Goal: Task Accomplishment & Management: Complete application form

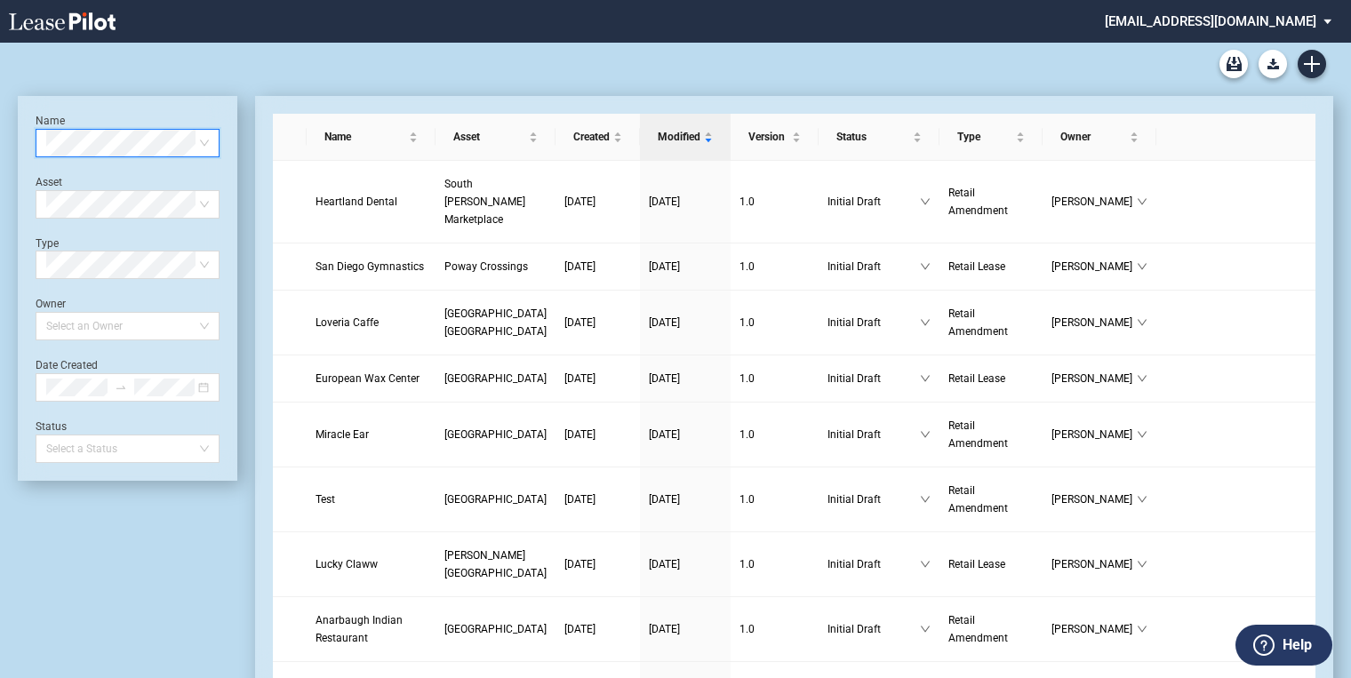
click at [1326, 60] on div "Lease Blank Form - Generic Lease Blank Form - Virginia Lease Blank Form - Calif…" at bounding box center [675, 64] width 1315 height 43
click at [1321, 60] on link "Create new document" at bounding box center [1312, 64] width 28 height 28
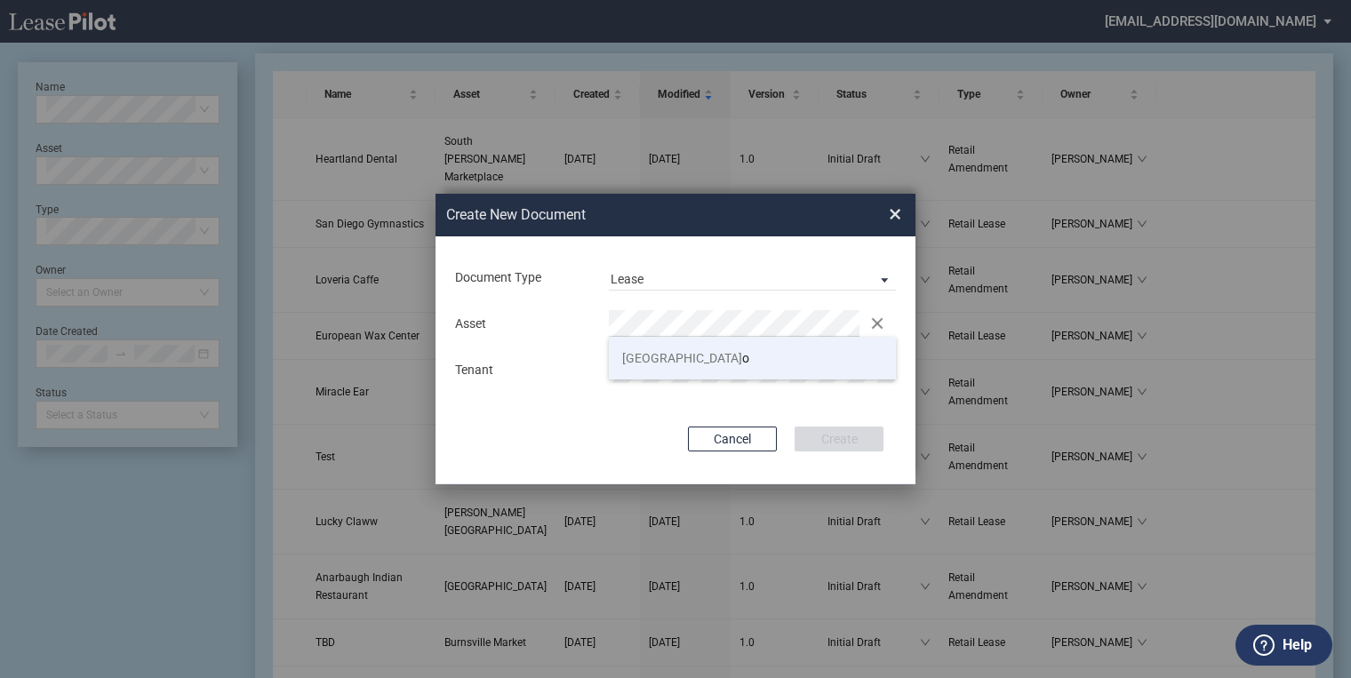
click at [673, 358] on span "Plaza Mexic" at bounding box center [682, 358] width 120 height 14
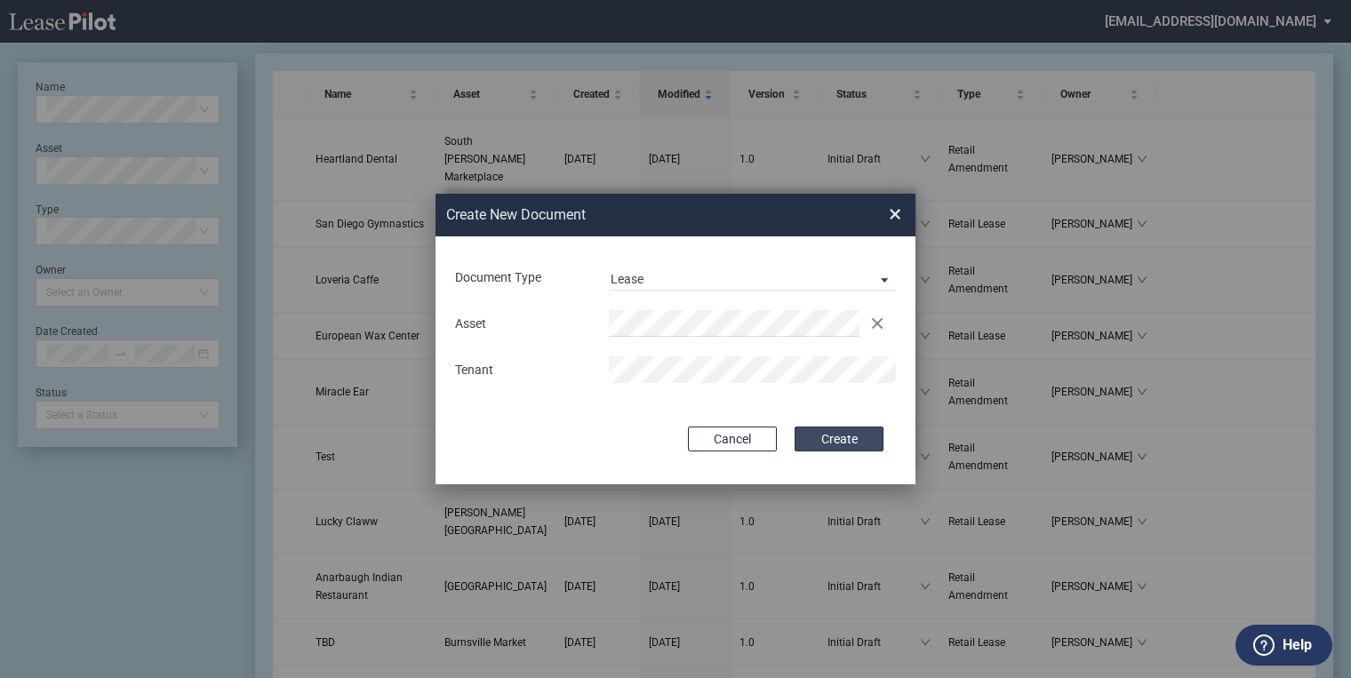
click at [858, 444] on button "Create" at bounding box center [839, 439] width 89 height 25
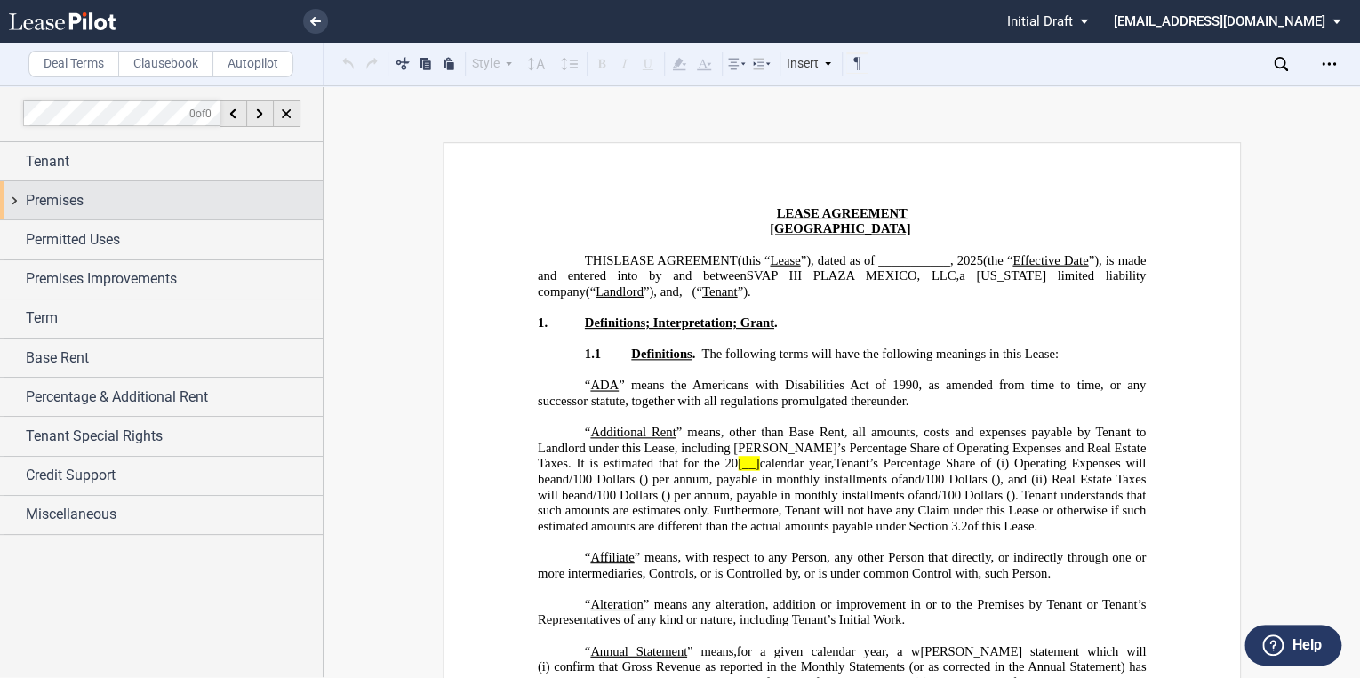
click at [74, 196] on span "Premises" at bounding box center [55, 200] width 58 height 21
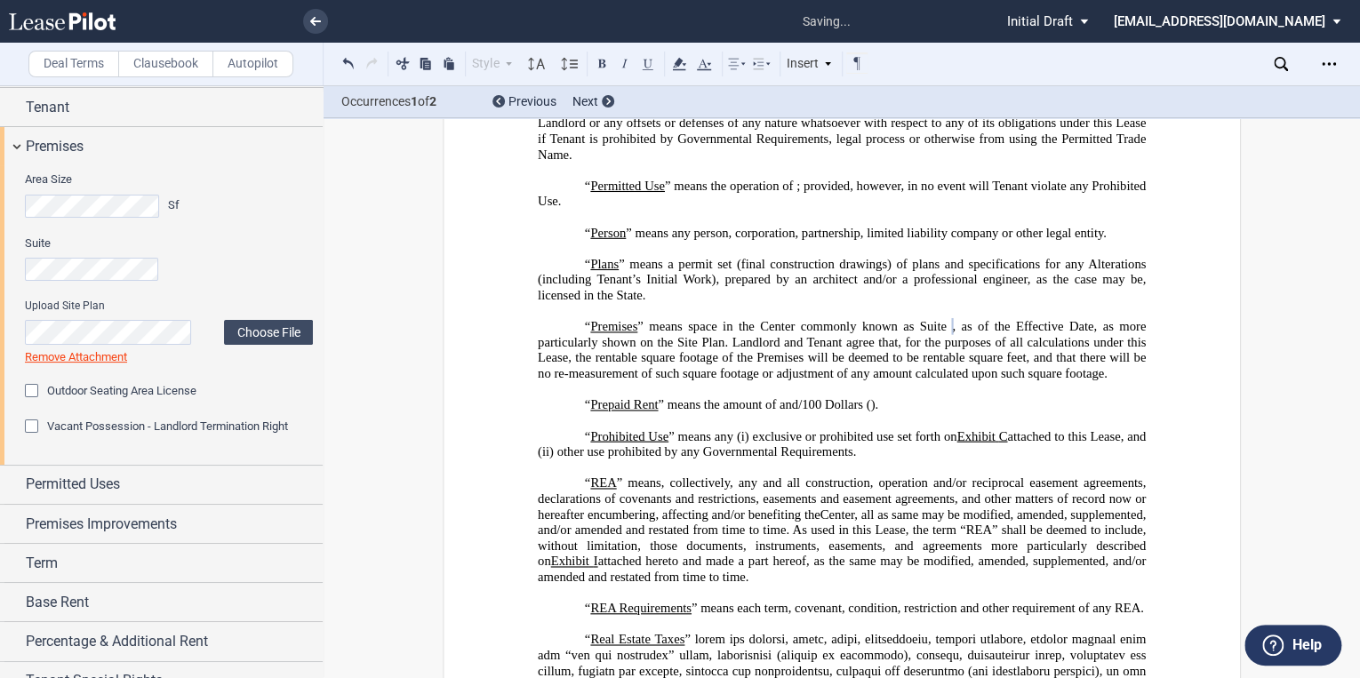
scroll to position [71, 0]
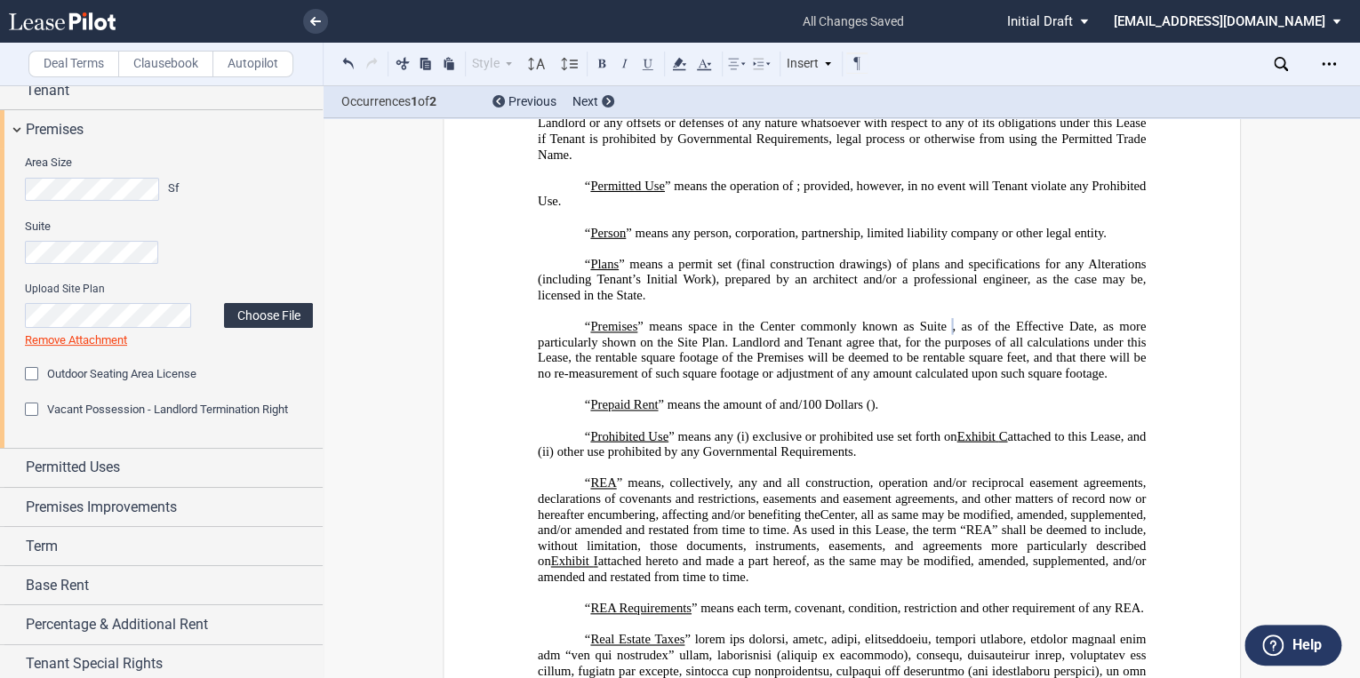
click at [270, 306] on label "Choose File" at bounding box center [268, 315] width 89 height 25
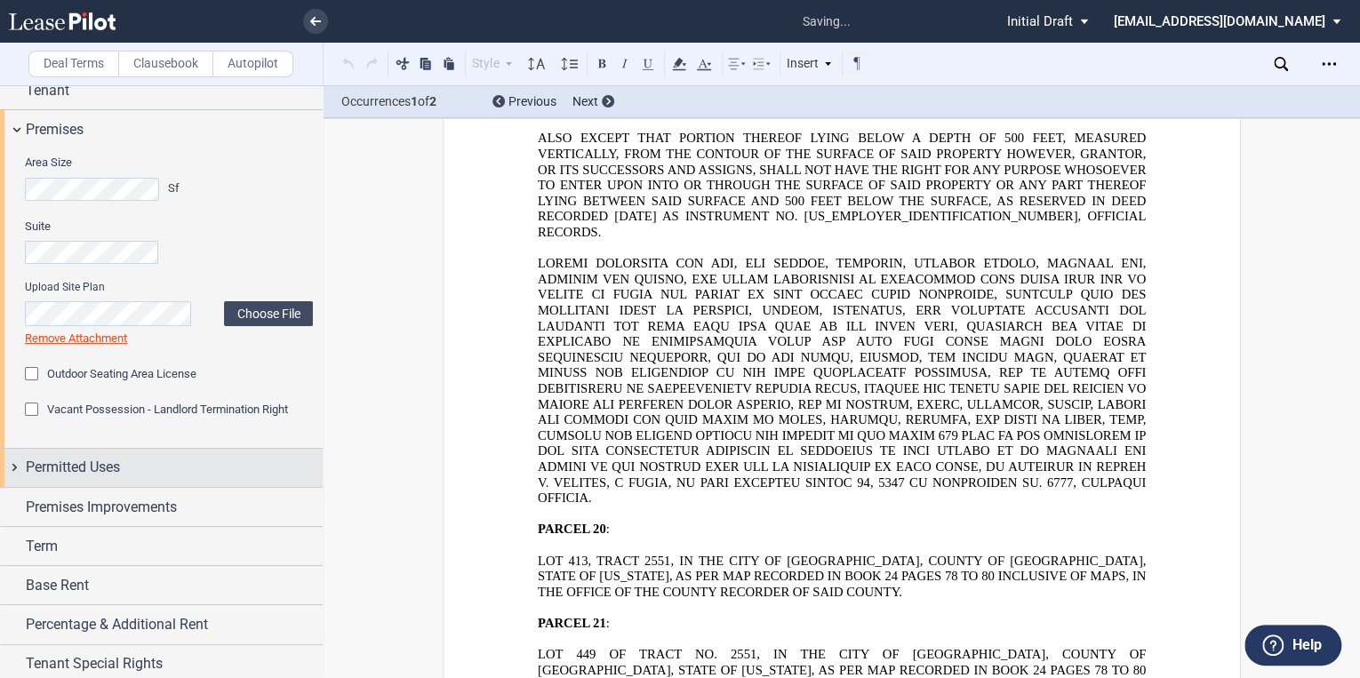
scroll to position [39846, 0]
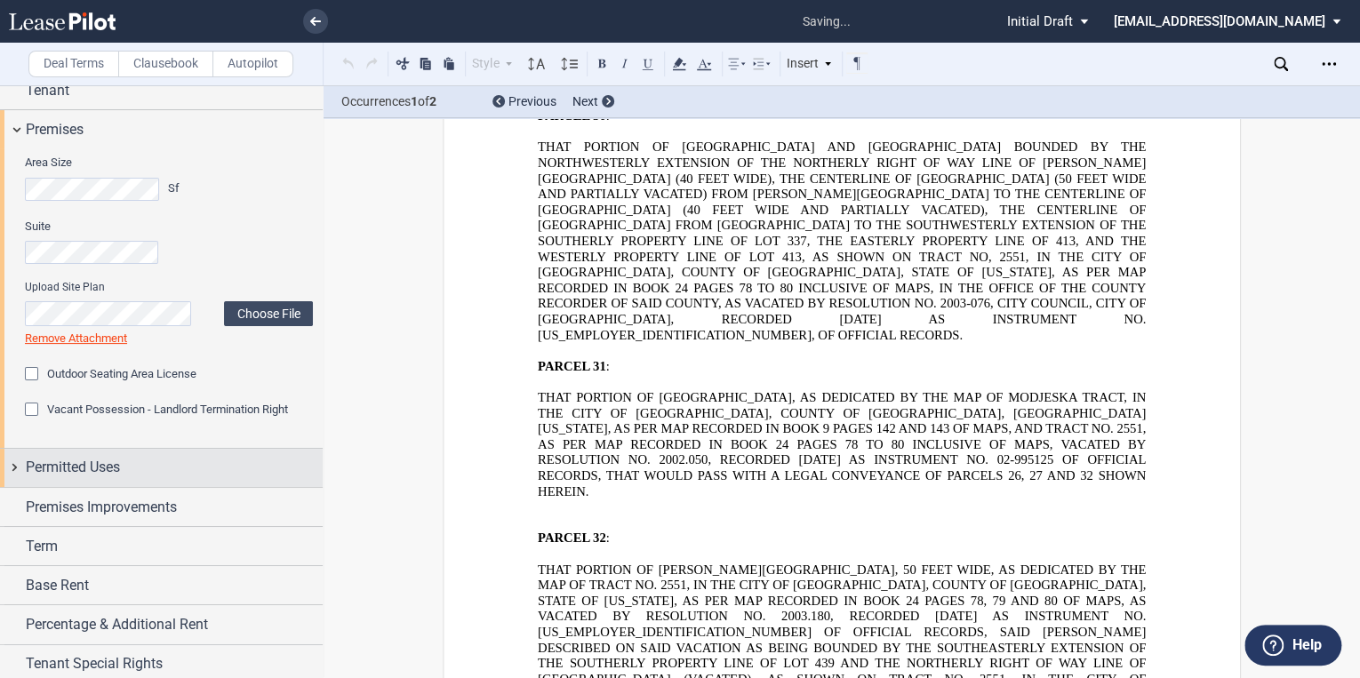
click at [113, 459] on span "Permitted Uses" at bounding box center [73, 467] width 94 height 21
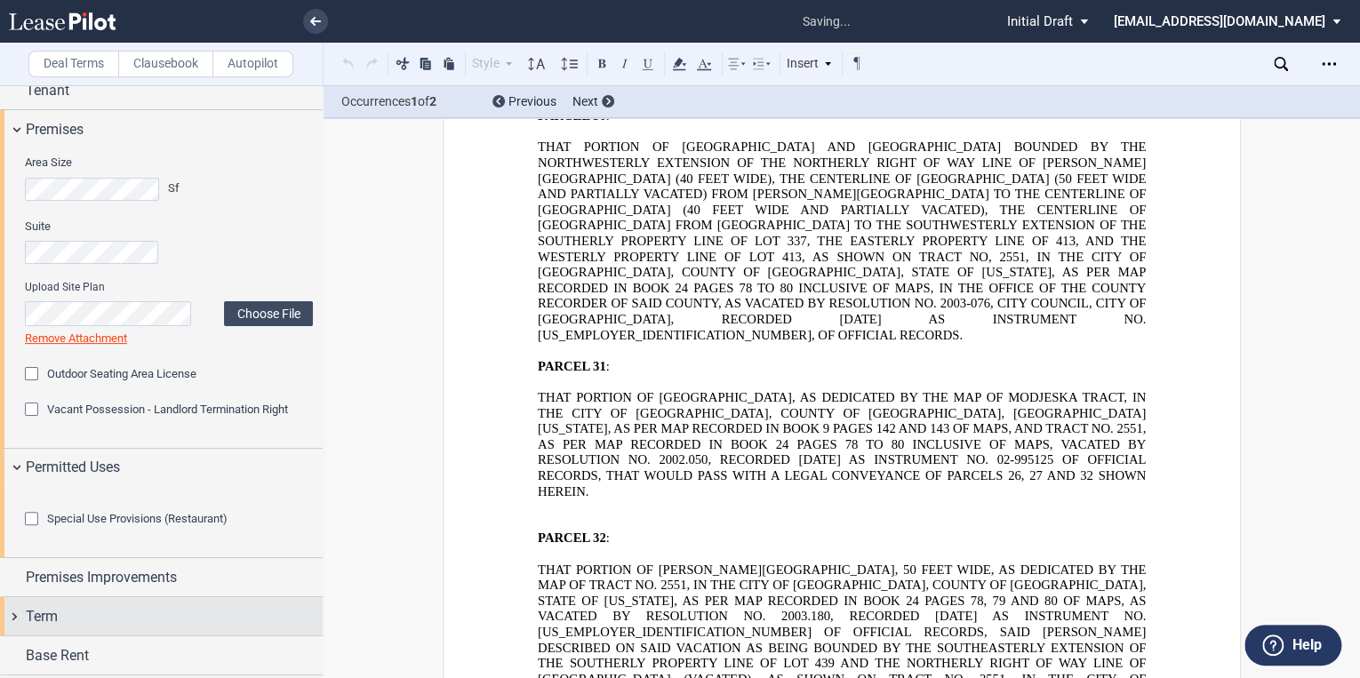
scroll to position [284, 0]
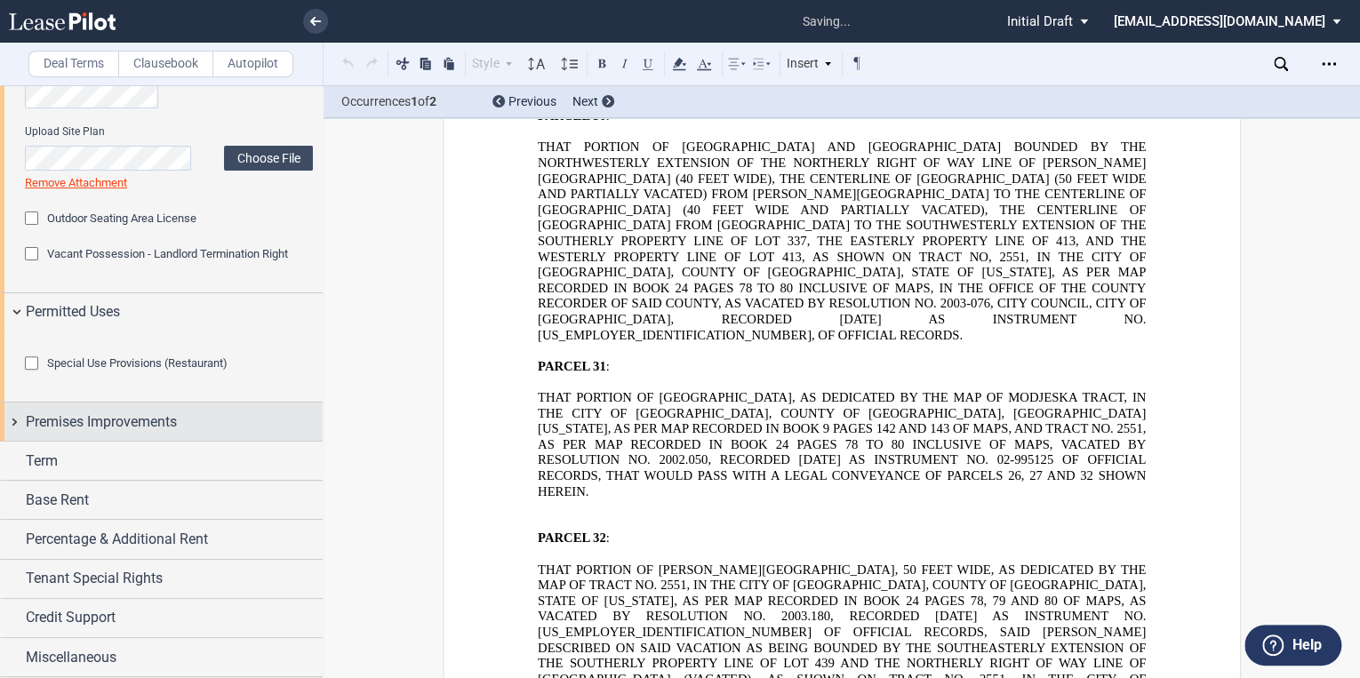
click at [85, 433] on span "Premises Improvements" at bounding box center [101, 422] width 151 height 21
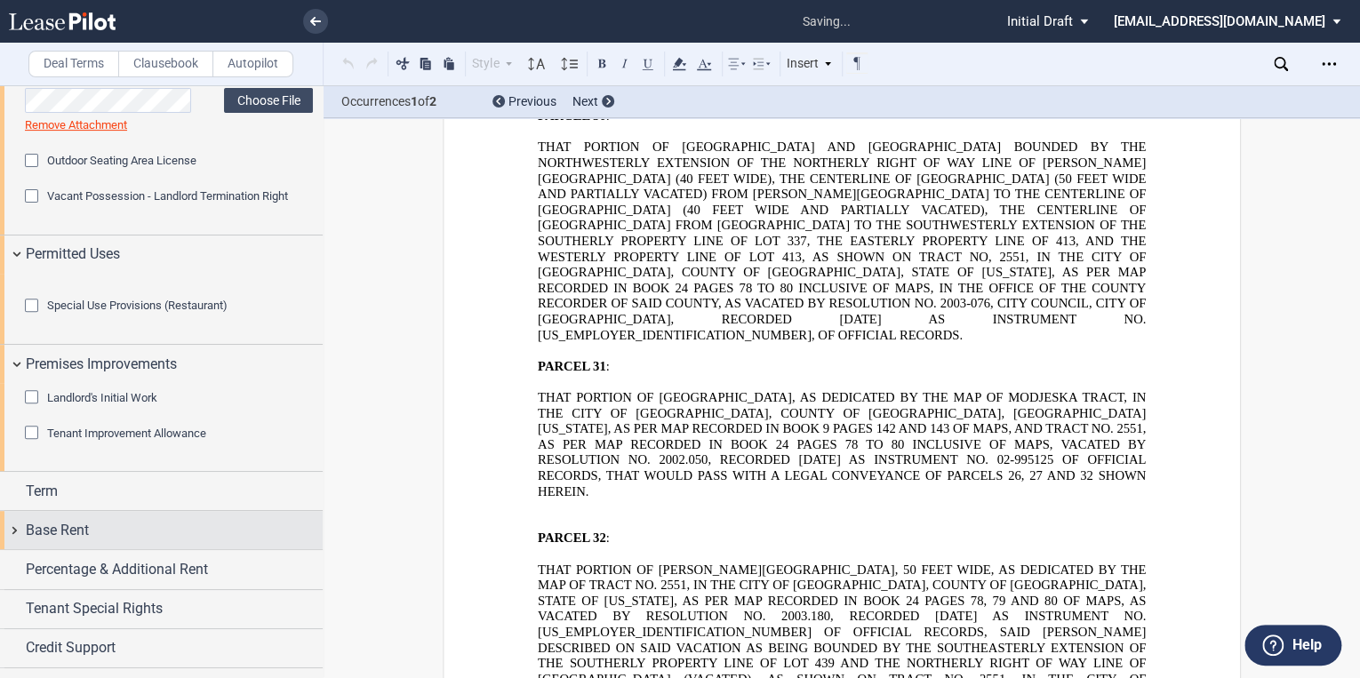
scroll to position [411, 0]
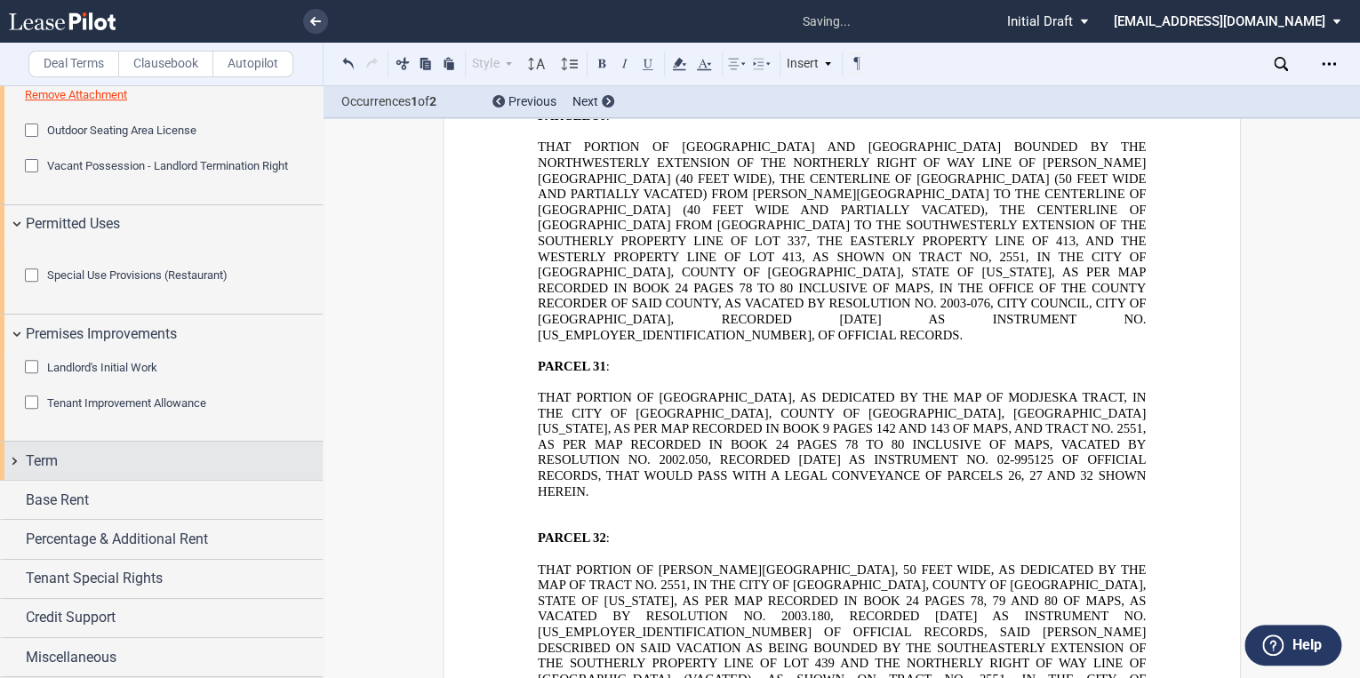
click at [70, 470] on div "Term" at bounding box center [174, 461] width 297 height 21
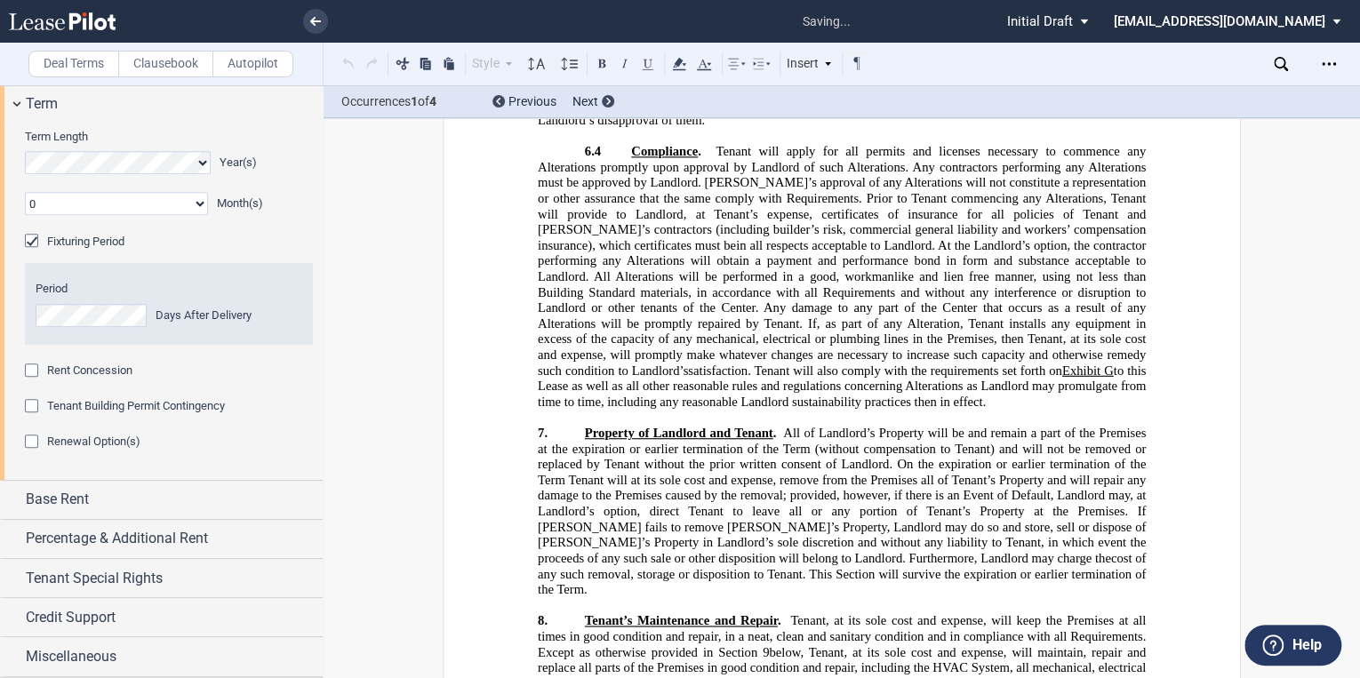
scroll to position [613, 0]
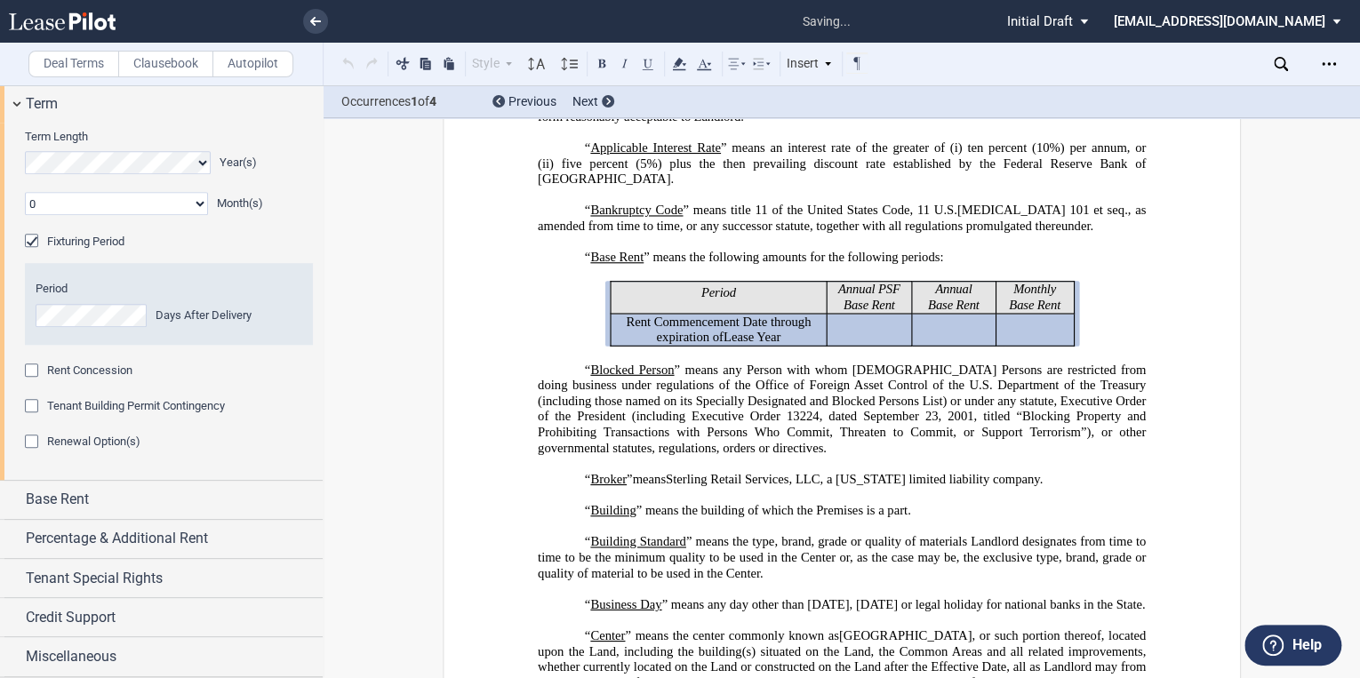
click at [28, 252] on div "Fixturing Period" at bounding box center [34, 243] width 18 height 18
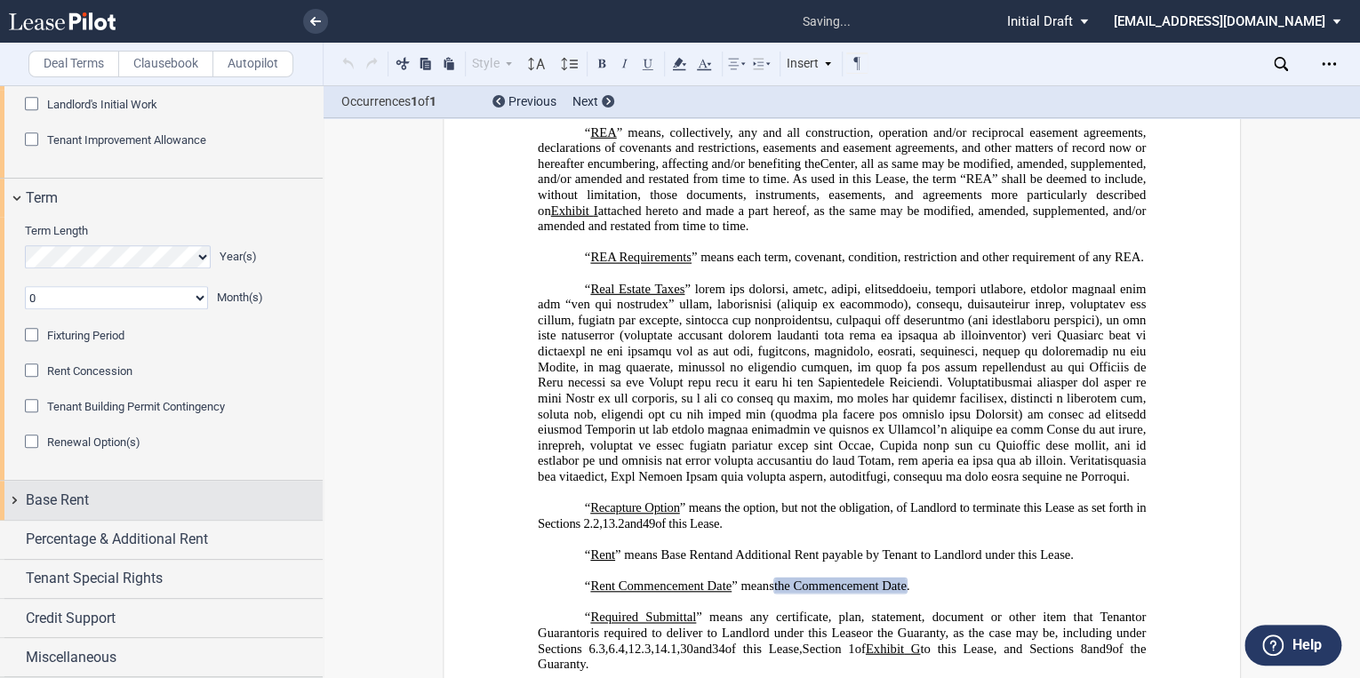
scroll to position [5067, 0]
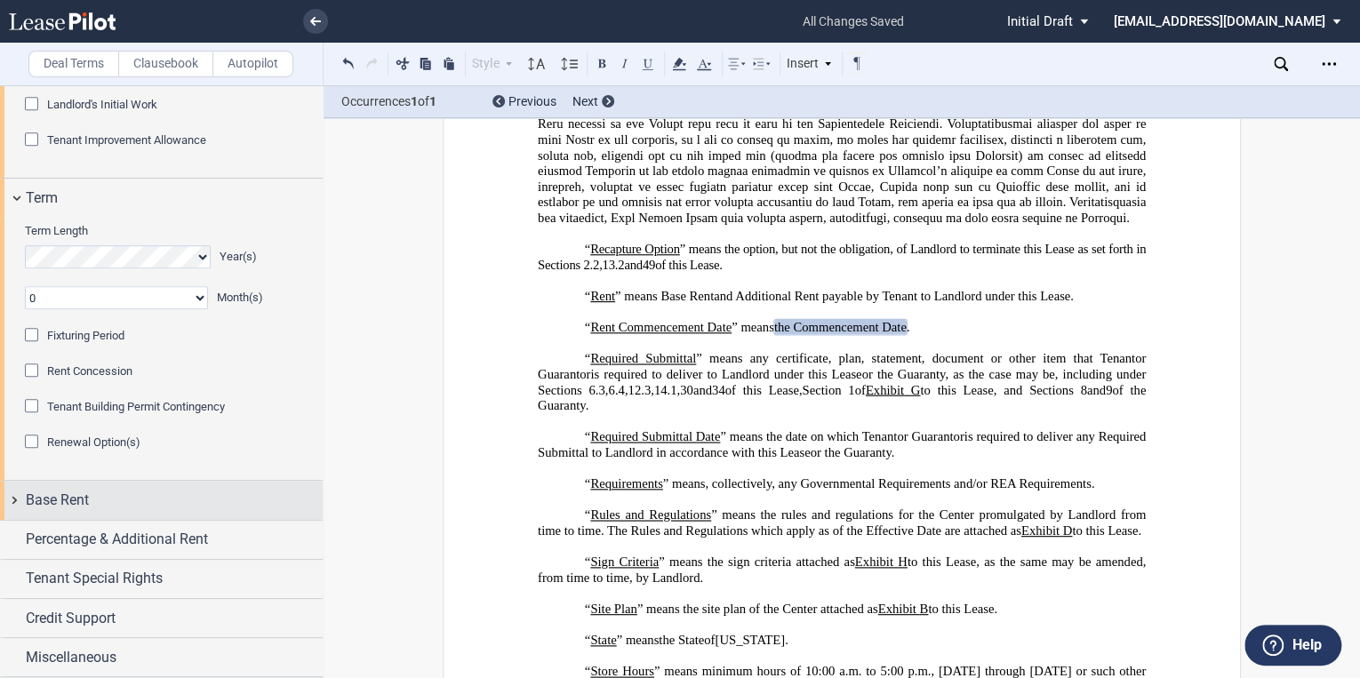
click at [64, 499] on span "Base Rent" at bounding box center [57, 500] width 63 height 21
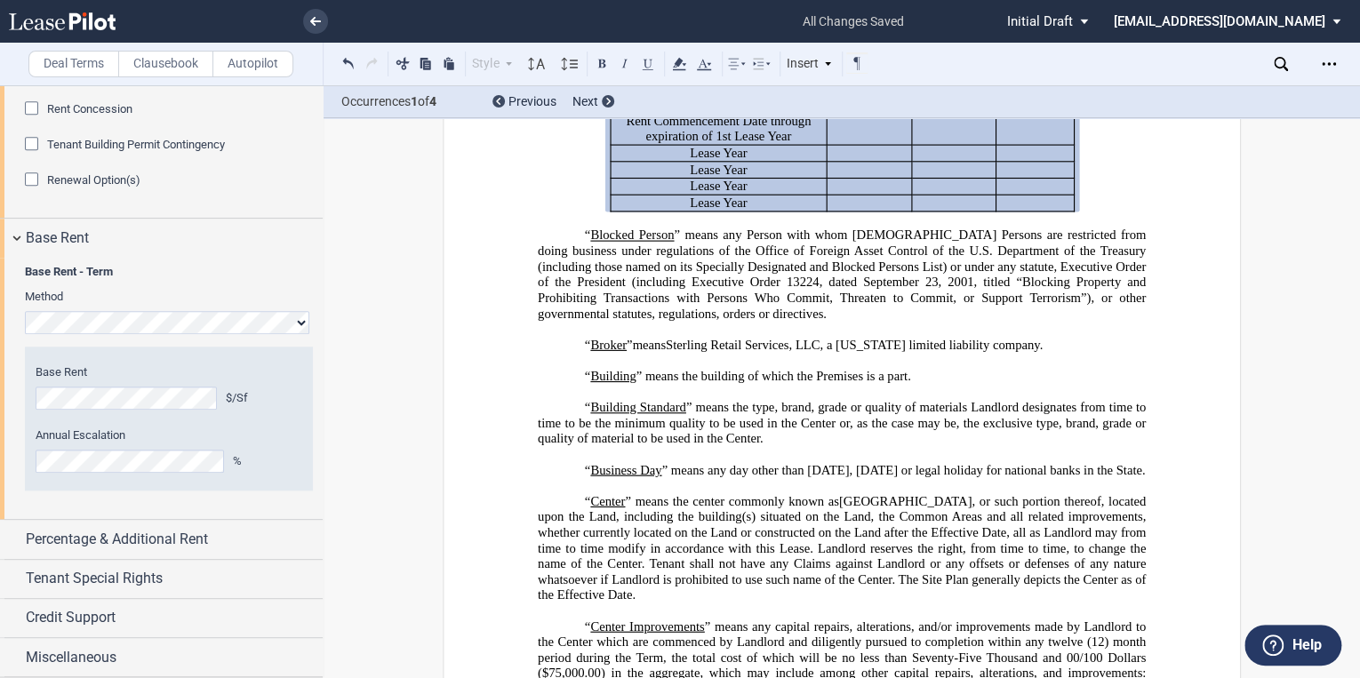
scroll to position [827, 0]
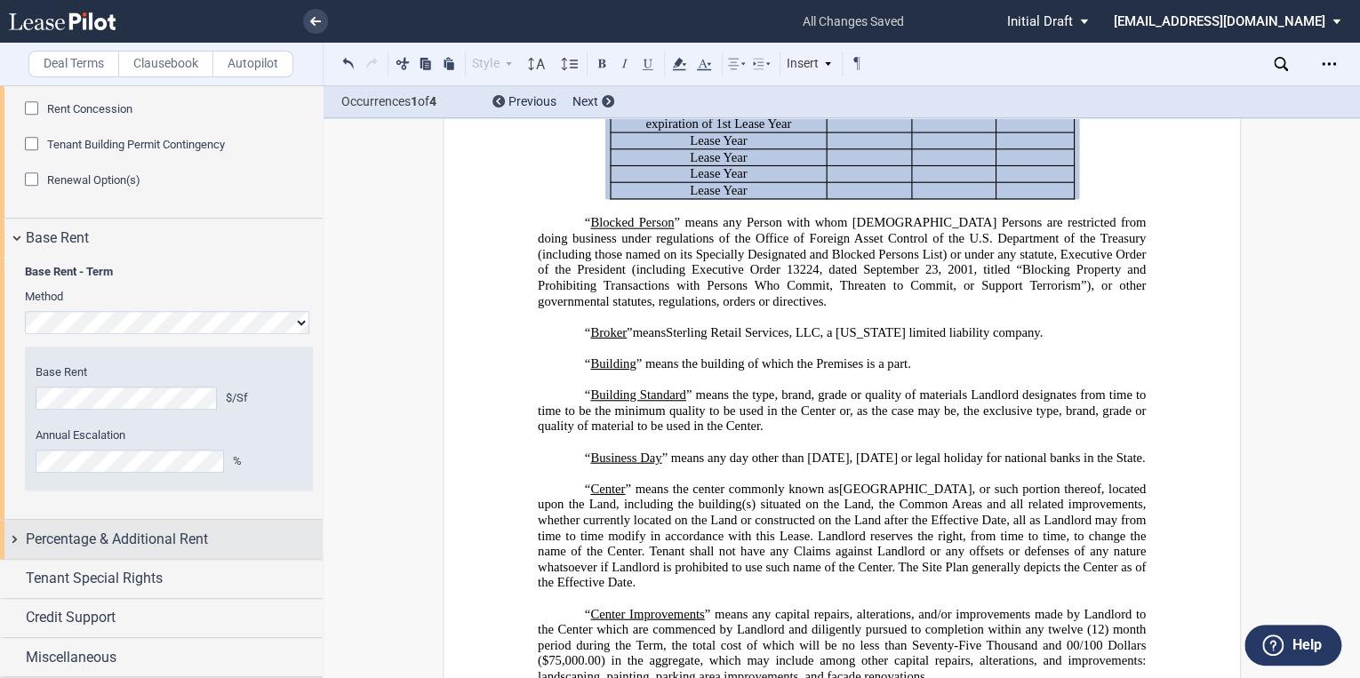
click at [48, 550] on span "Percentage & Additional Rent" at bounding box center [117, 539] width 182 height 21
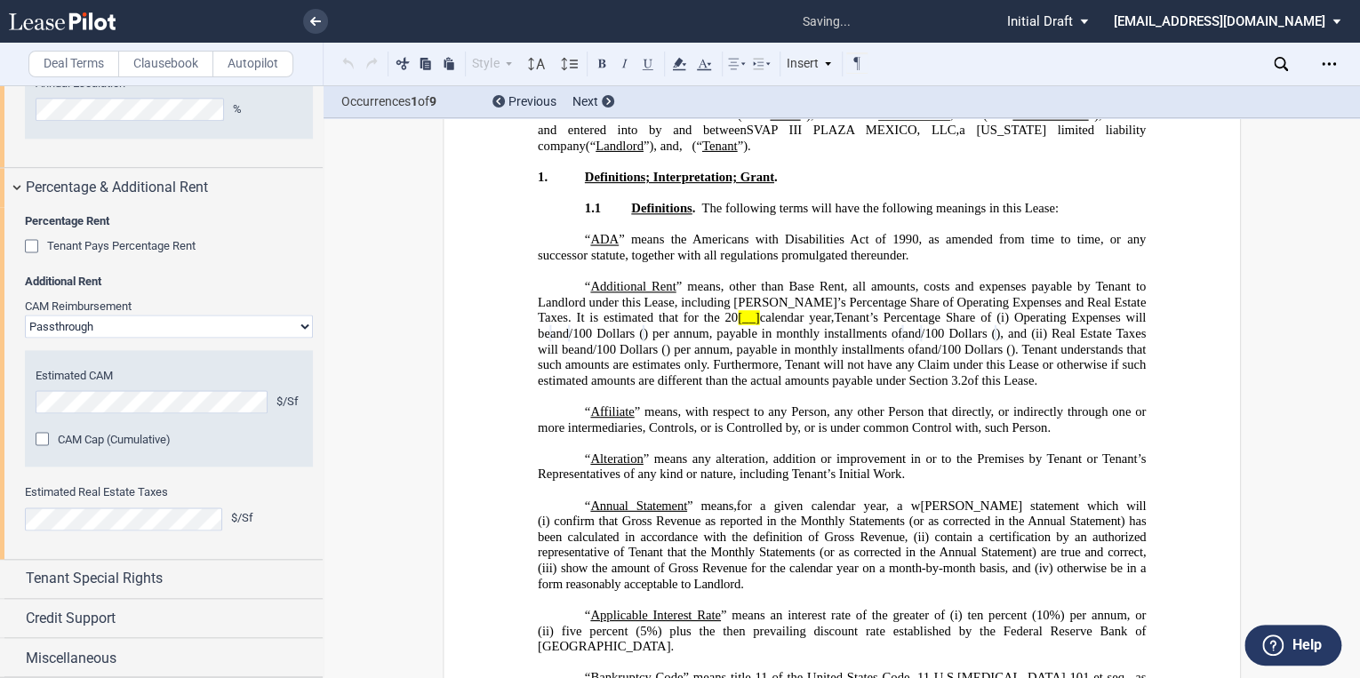
scroll to position [145, 0]
click at [89, 547] on div "Estimated Real Estate Taxes $/Sf" at bounding box center [169, 515] width 288 height 63
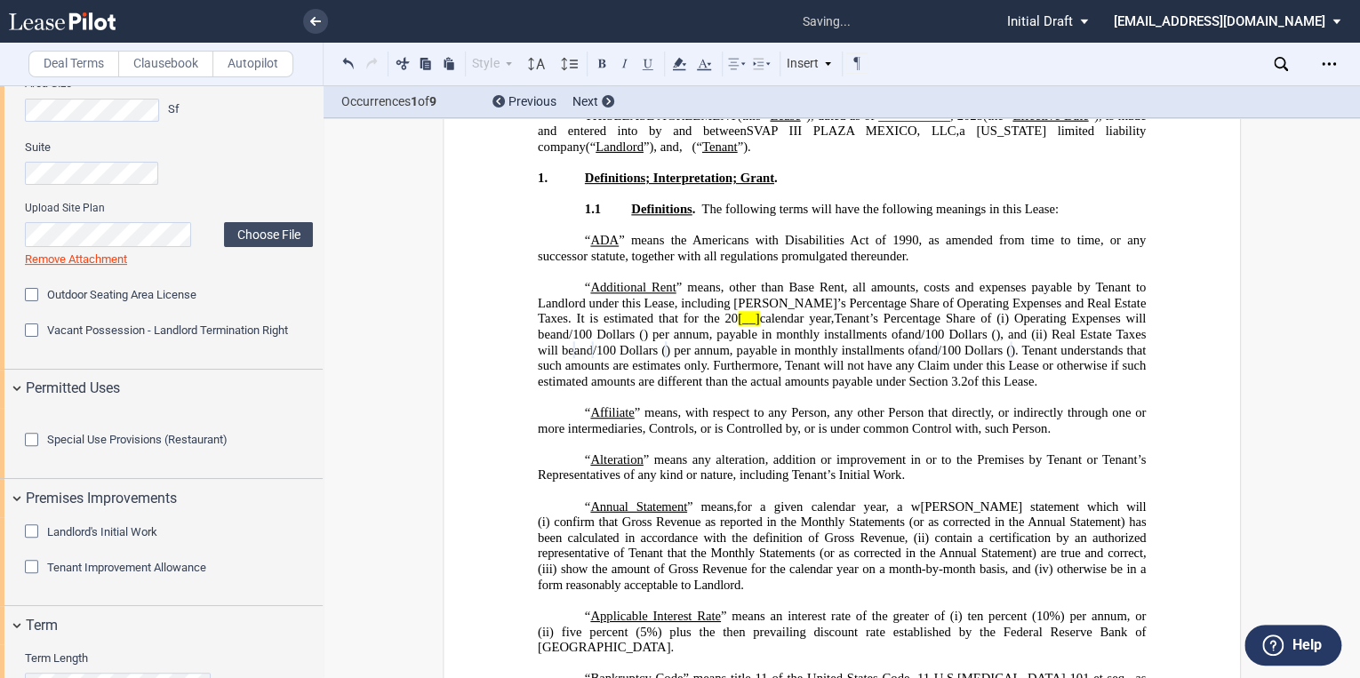
scroll to position [0, 0]
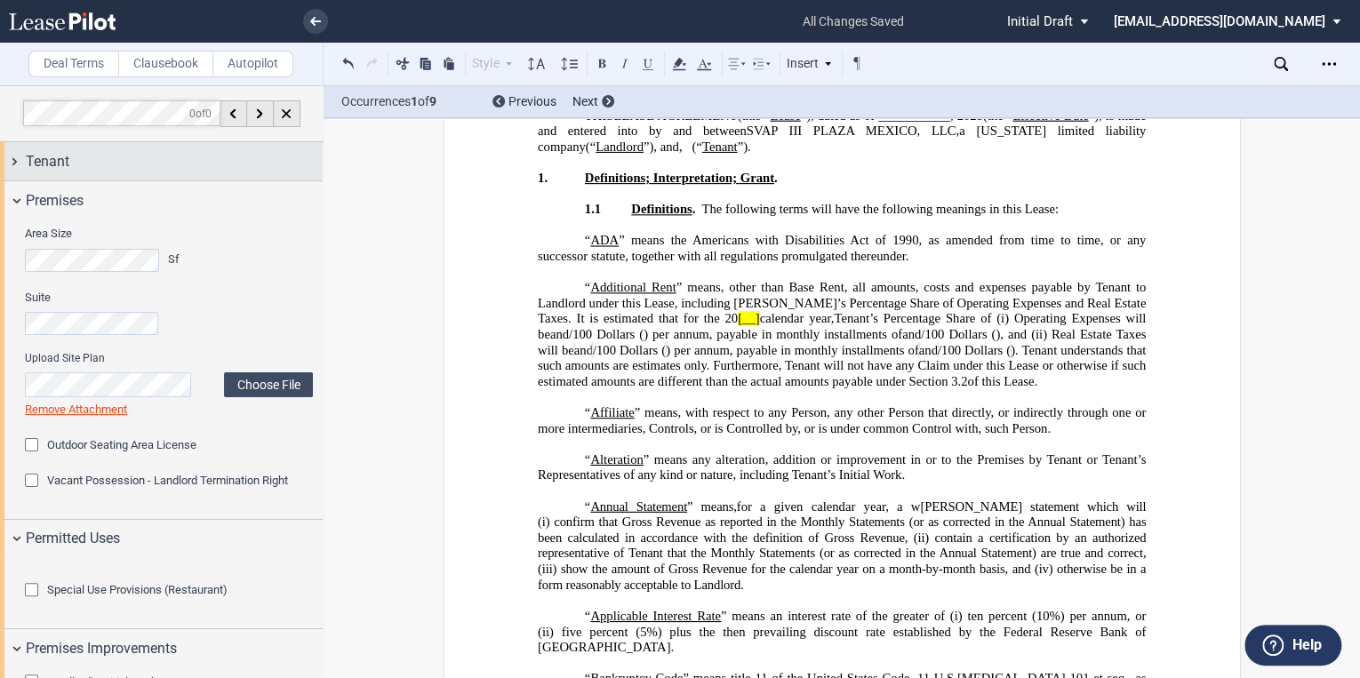
click at [39, 159] on span "Tenant" at bounding box center [48, 161] width 44 height 21
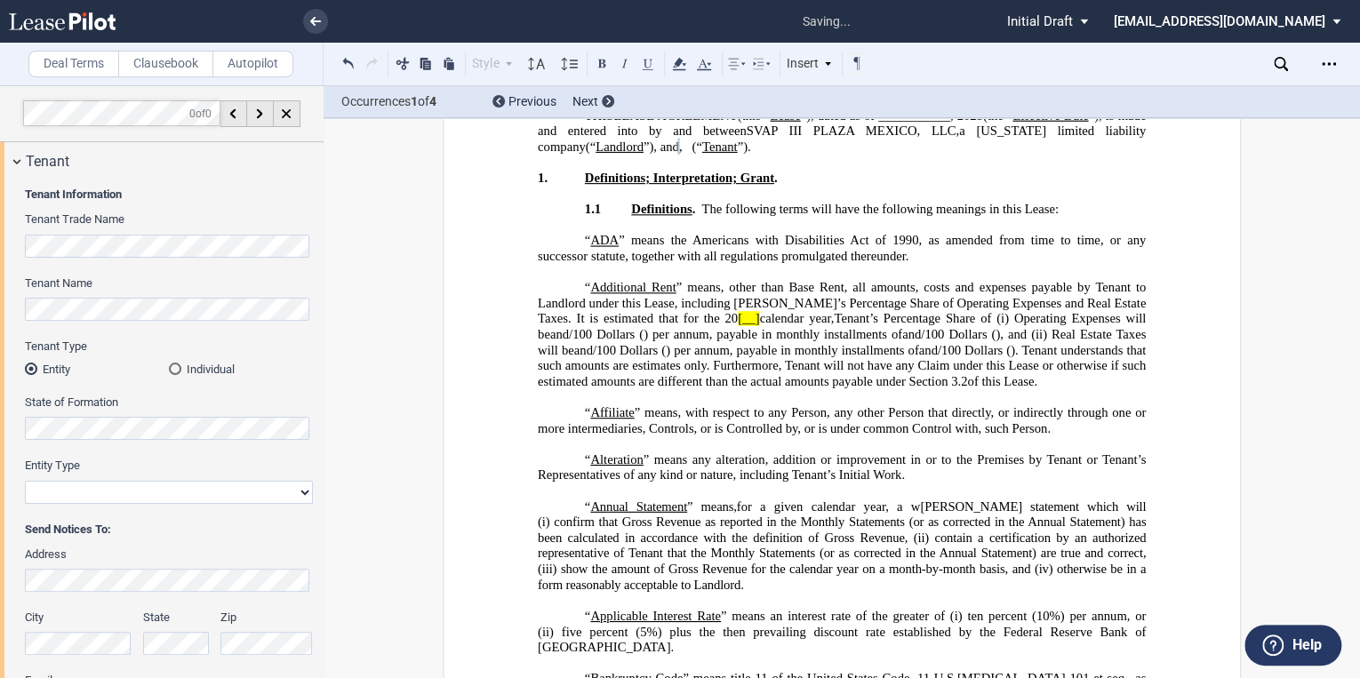
click at [701, 149] on span "(“" at bounding box center [696, 147] width 10 height 15
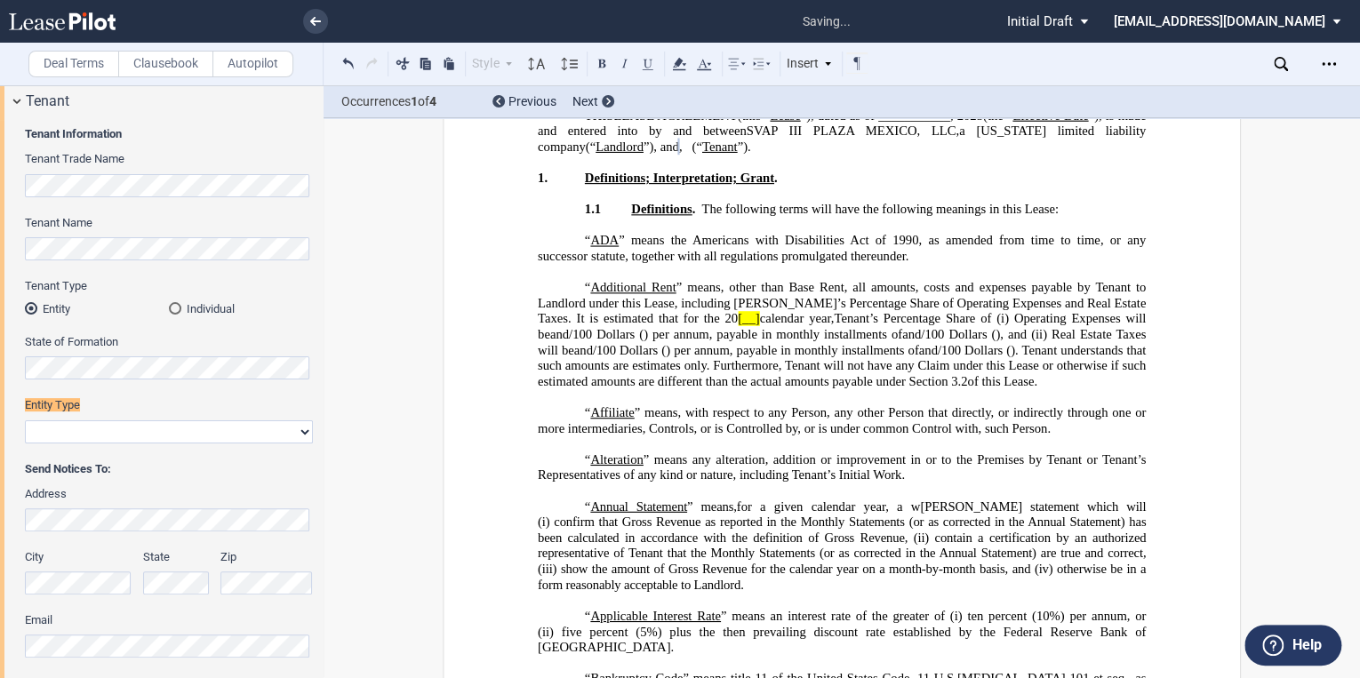
scroll to position [84, 0]
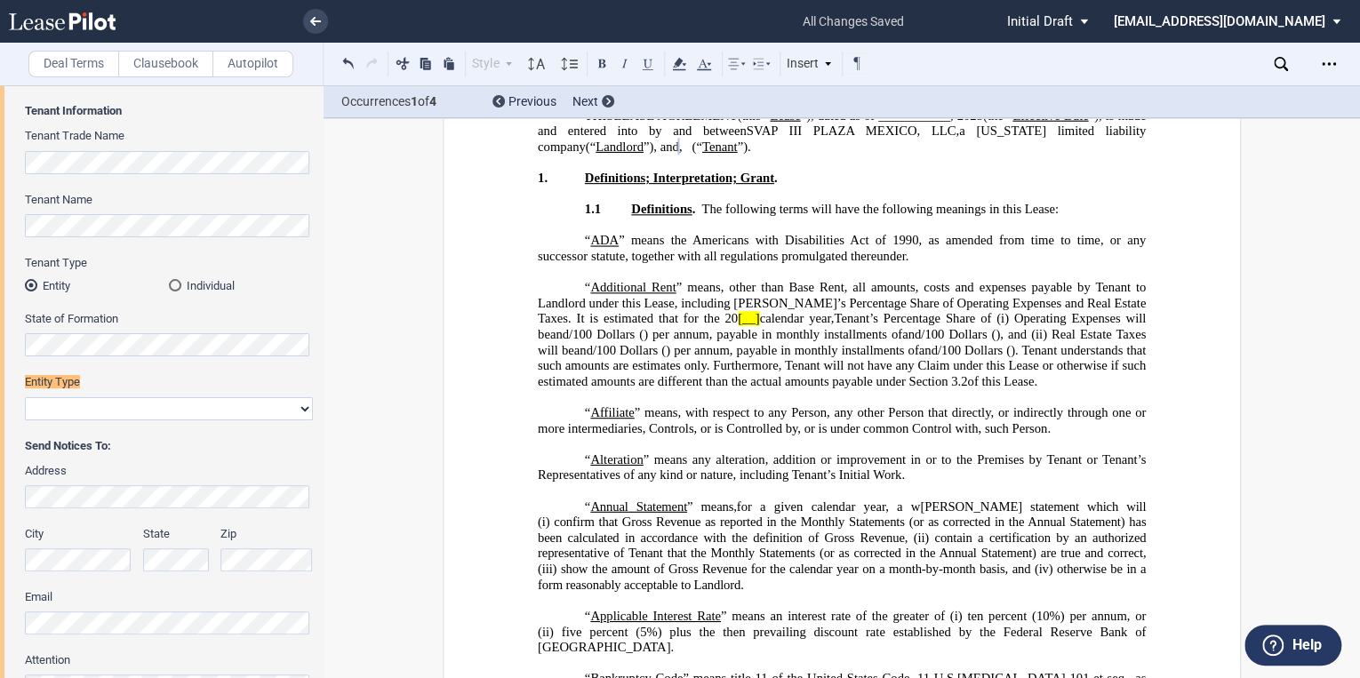
click at [192, 415] on select "Corporation Limited Liability Company General Partnership Limited Partnership O…" at bounding box center [169, 408] width 288 height 23
select select "Other"
click at [25, 397] on select "Corporation Limited Liability Company General Partnership Limited Partnership O…" at bounding box center [169, 408] width 288 height 23
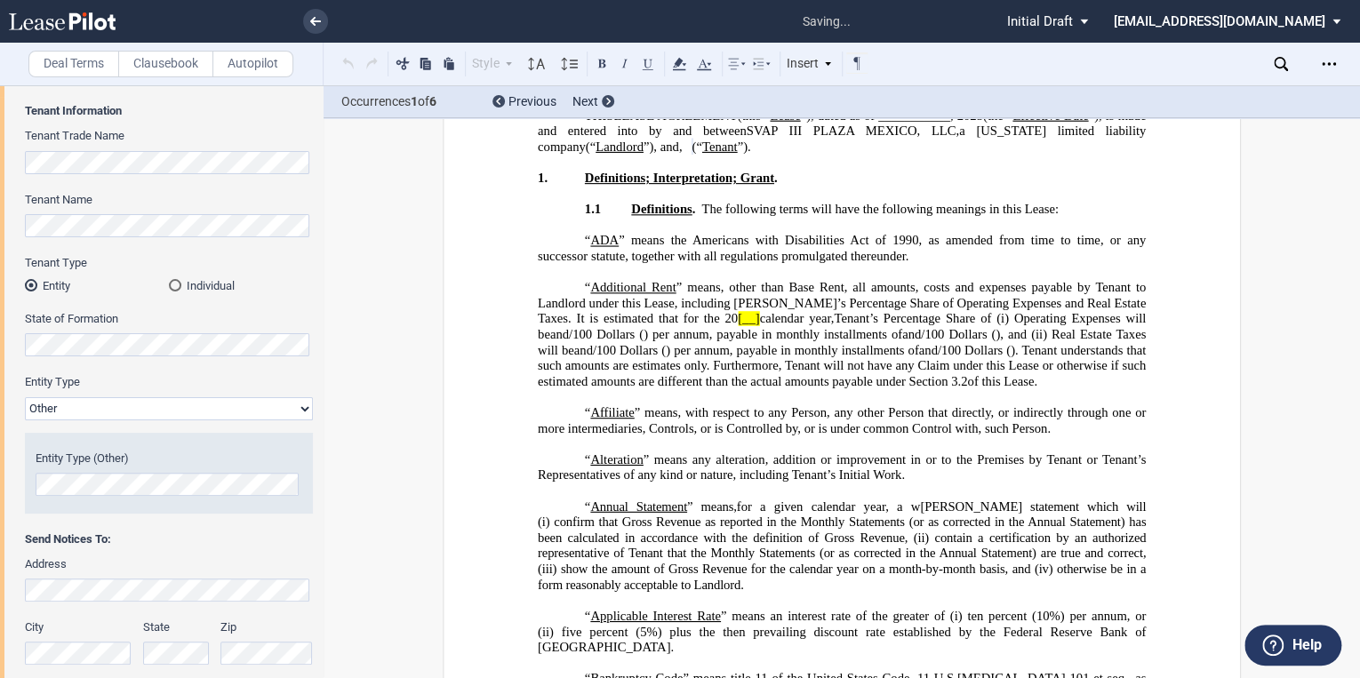
click at [174, 414] on select "Corporation Limited Liability Company General Partnership Limited Partnership O…" at bounding box center [169, 408] width 288 height 23
click at [176, 288] on div "Individual" at bounding box center [175, 285] width 12 height 12
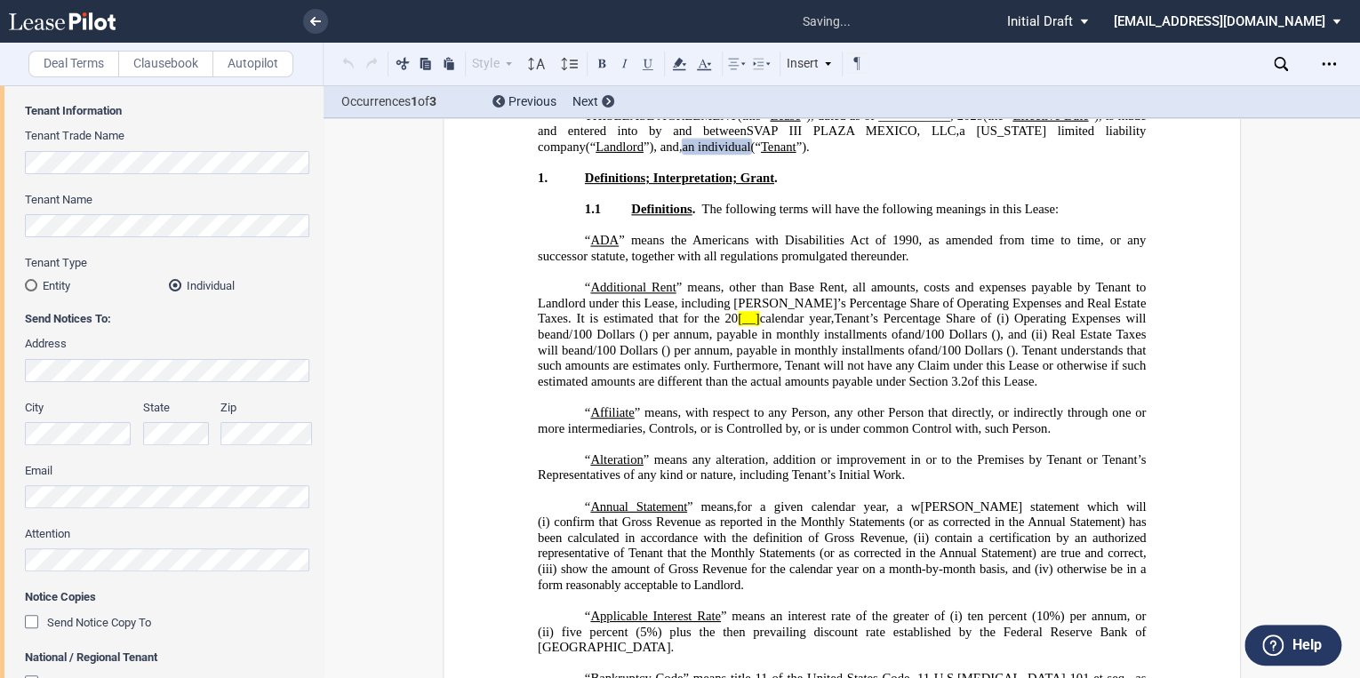
click at [750, 147] on span "an individual" at bounding box center [716, 147] width 68 height 15
click at [746, 146] on span "an individual" at bounding box center [716, 147] width 68 height 15
click at [797, 146] on span "(“" at bounding box center [792, 147] width 10 height 15
click at [829, 149] on span ", and (“" at bounding box center [808, 147] width 42 height 15
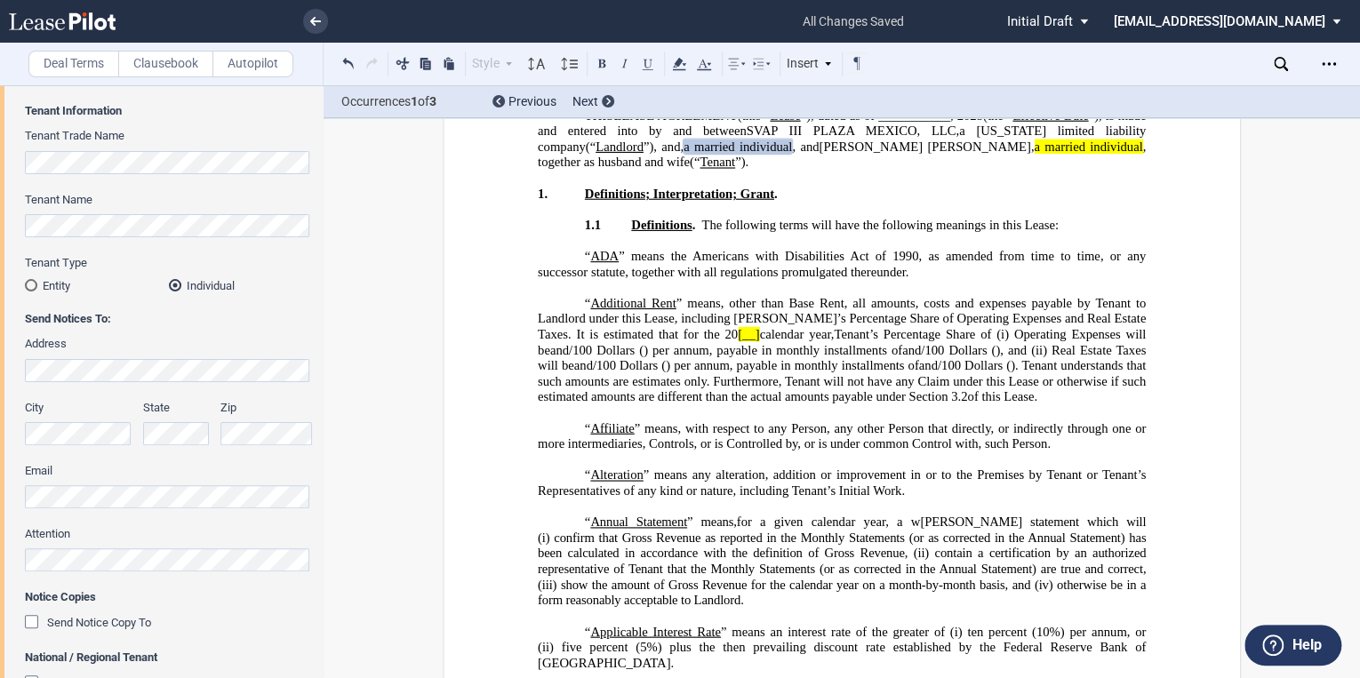
click at [751, 162] on span ", and [PERSON_NAME] [PERSON_NAME], a married individual , together as husband a…" at bounding box center [843, 155] width 611 height 30
click at [738, 332] on span "[__]" at bounding box center [748, 334] width 21 height 15
click at [1322, 57] on icon "Open Lease options menu" at bounding box center [1329, 64] width 14 height 14
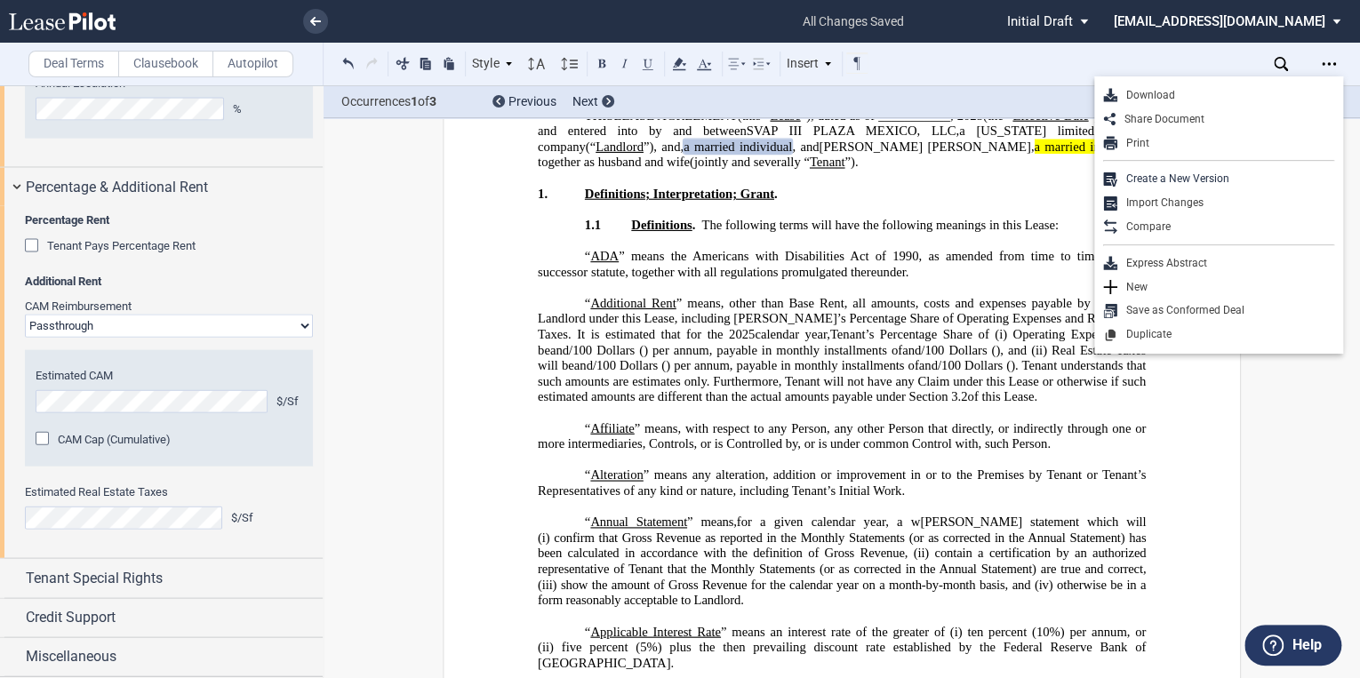
scroll to position [1987, 0]
click at [113, 569] on span "Tenant Special Rights" at bounding box center [94, 578] width 137 height 21
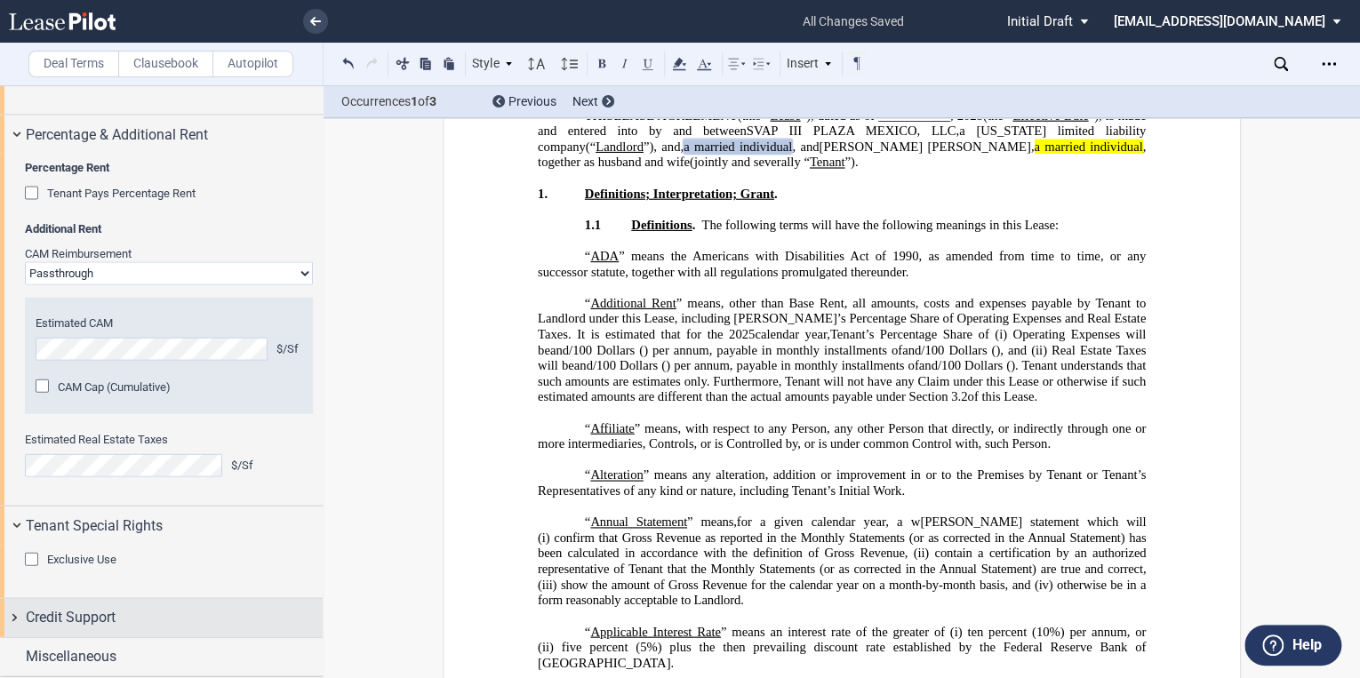
click at [96, 614] on span "Credit Support" at bounding box center [71, 617] width 90 height 21
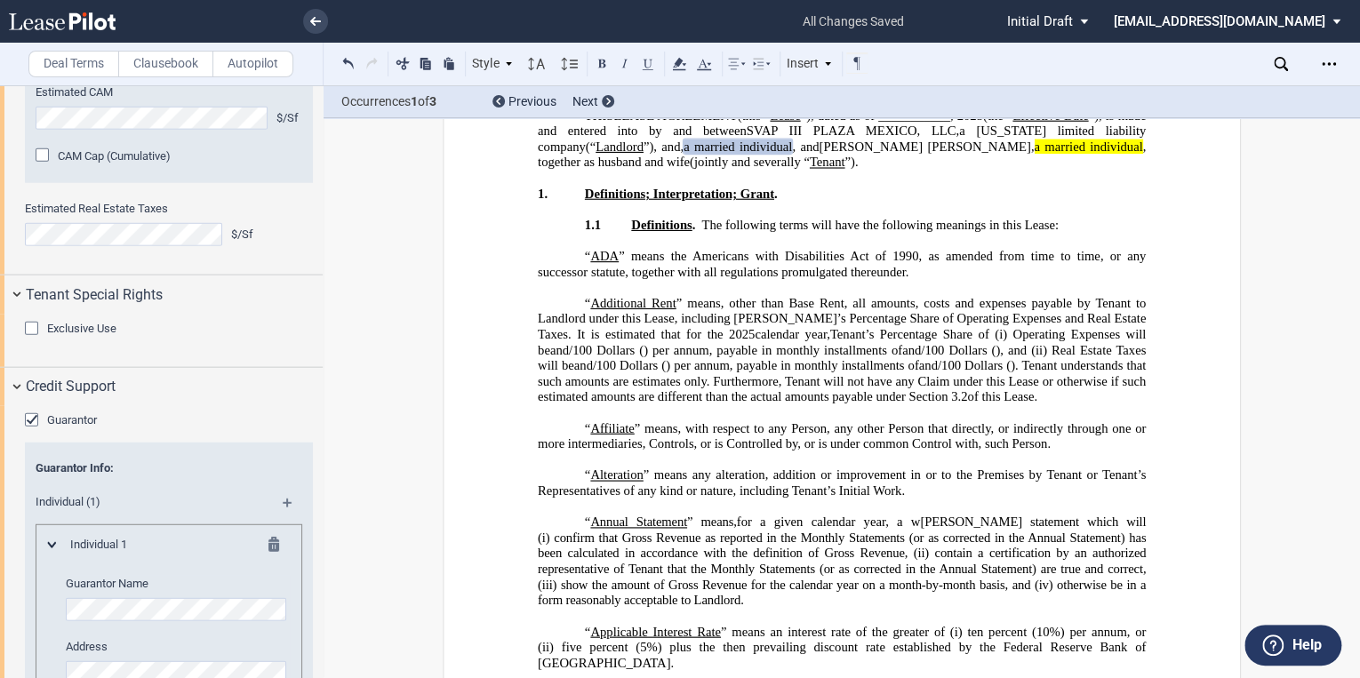
scroll to position [2324, 0]
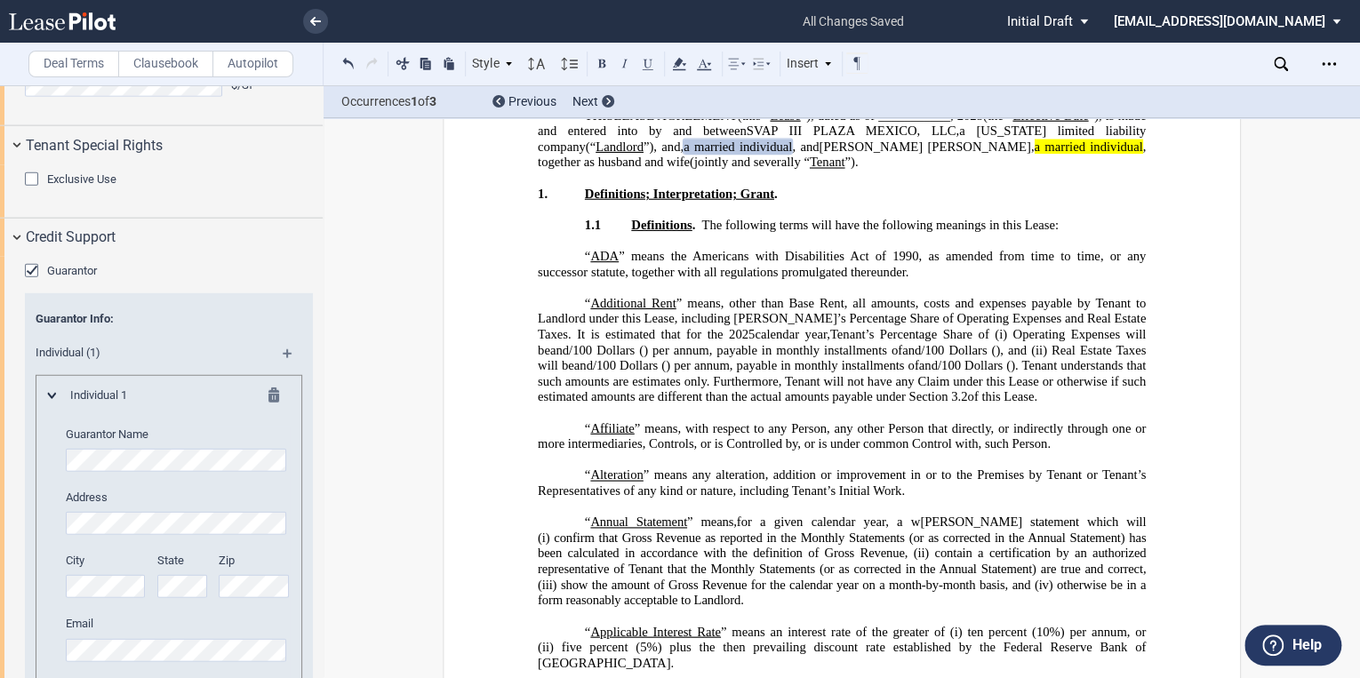
click at [30, 282] on div "Guarantor" at bounding box center [34, 273] width 18 height 18
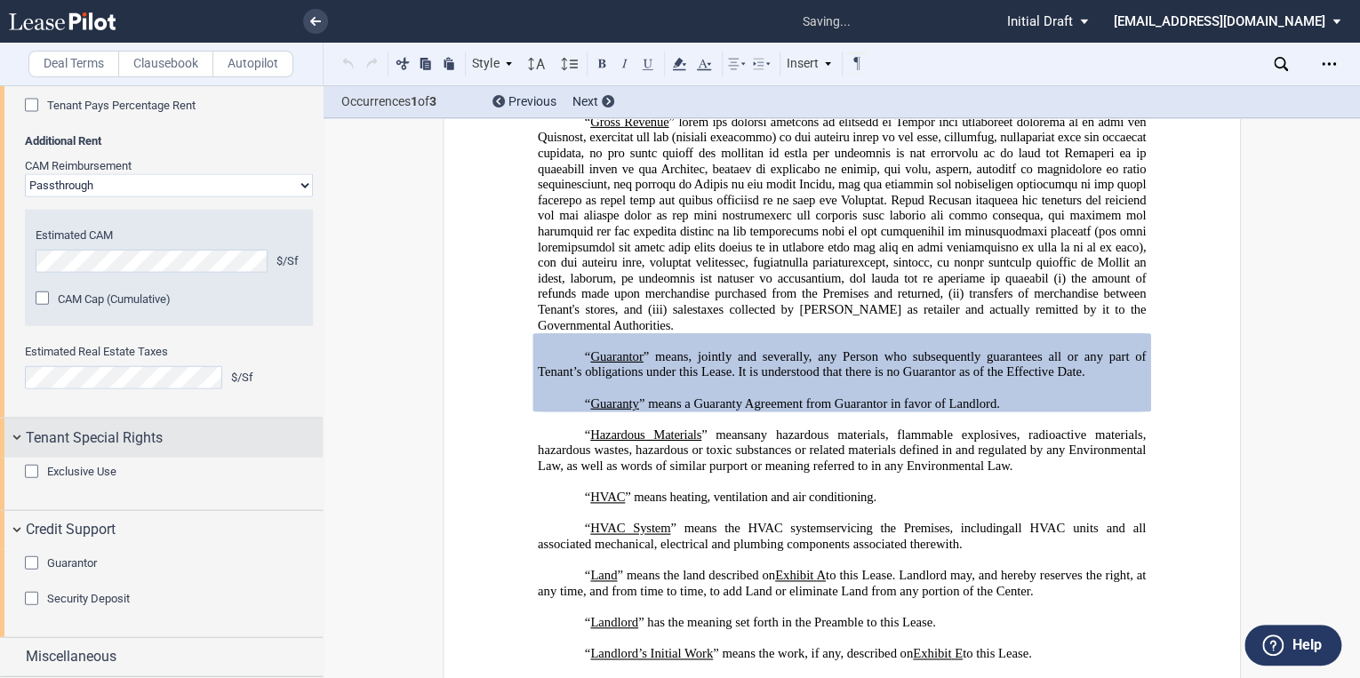
scroll to position [2534, 0]
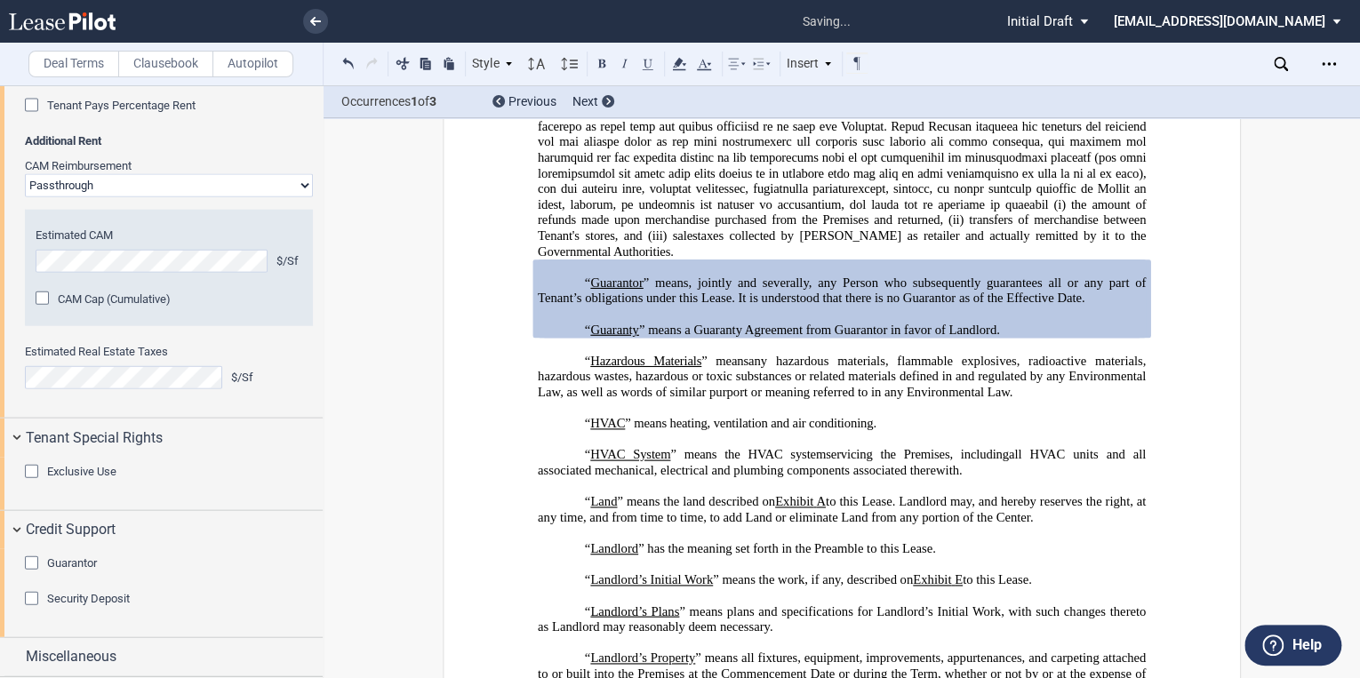
click at [31, 601] on div "Security Deposit" at bounding box center [34, 601] width 18 height 18
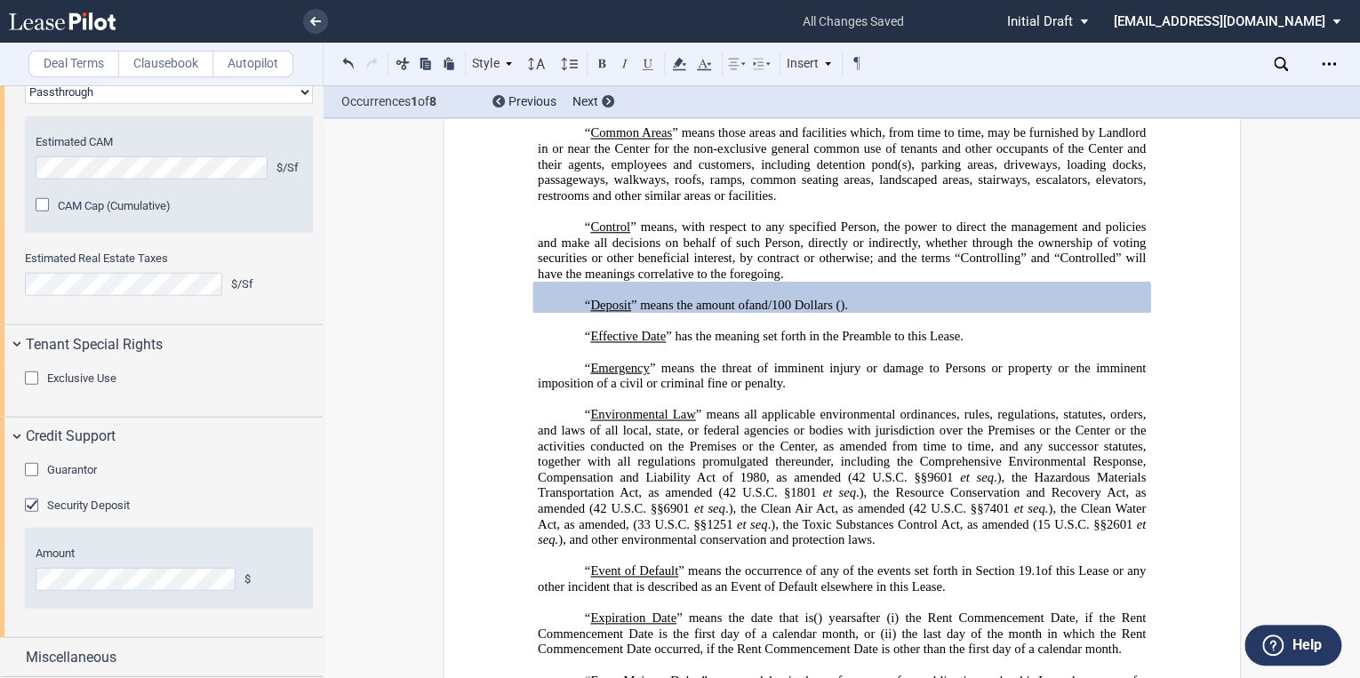
scroll to position [2221, 0]
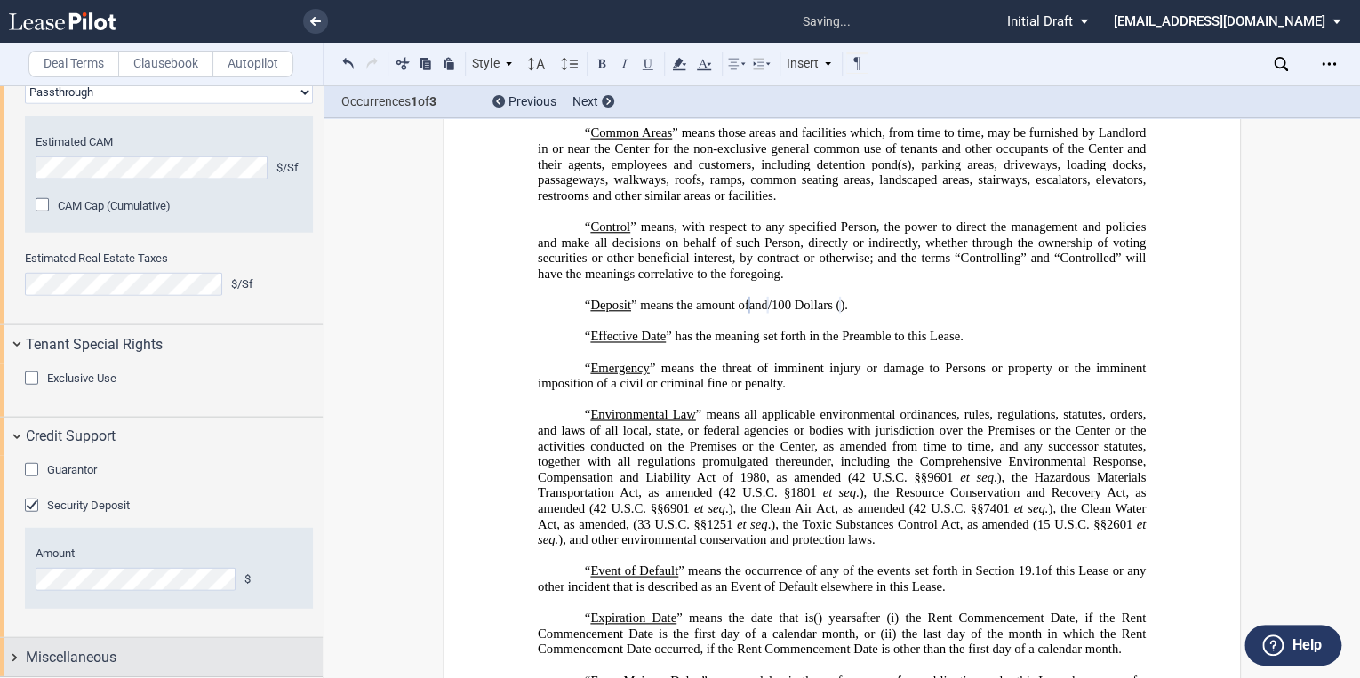
click at [25, 653] on div "Miscellaneous" at bounding box center [161, 657] width 323 height 38
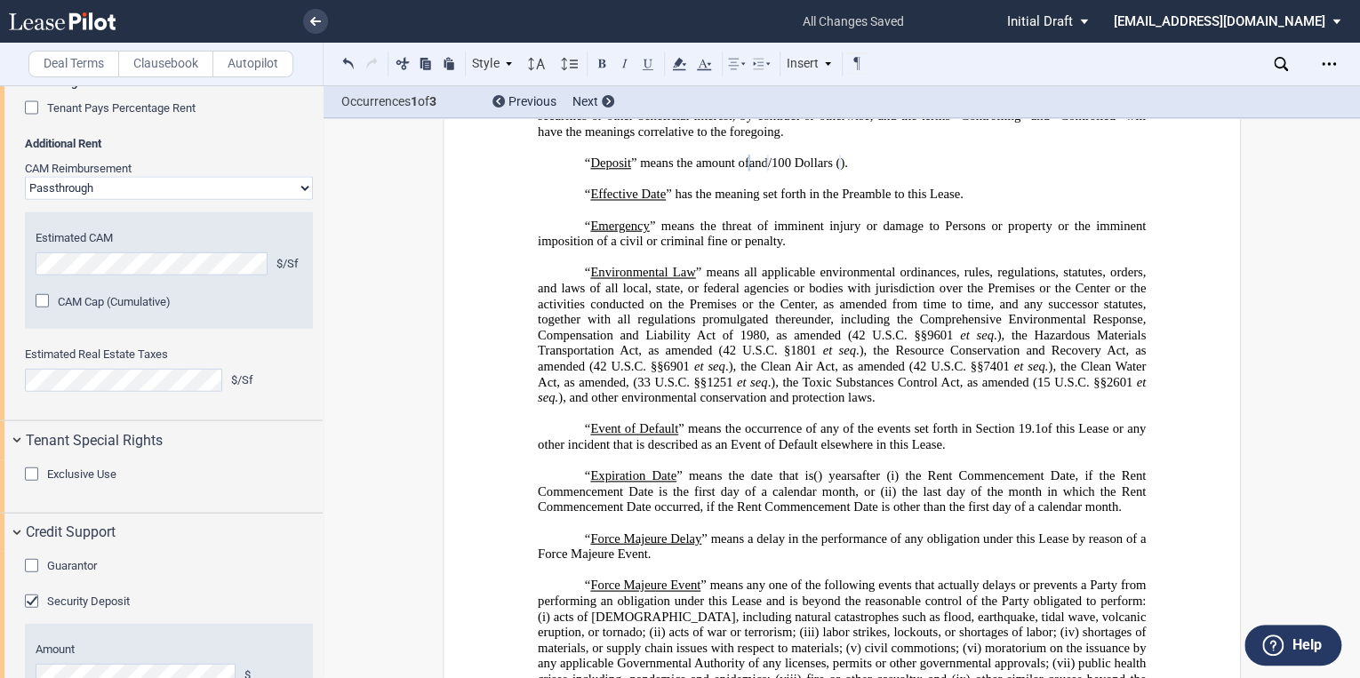
scroll to position [1376, 0]
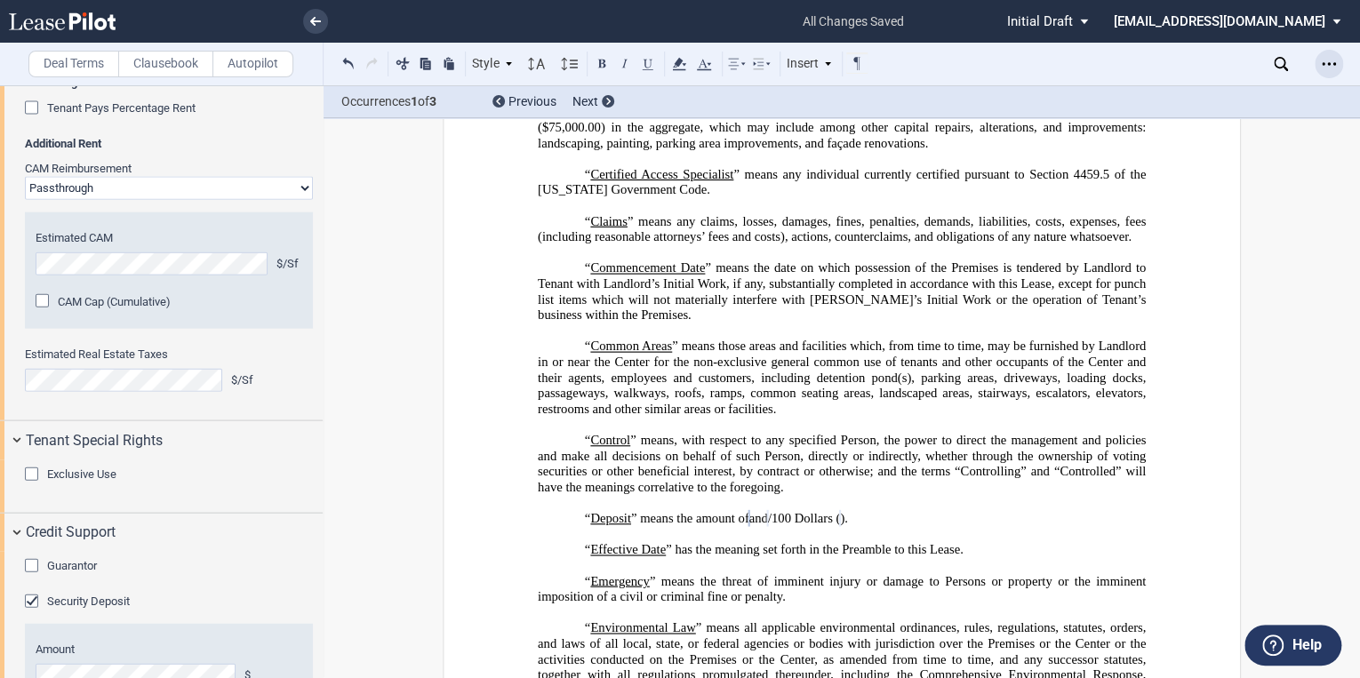
click at [1329, 61] on icon "Open Lease options menu" at bounding box center [1329, 64] width 14 height 14
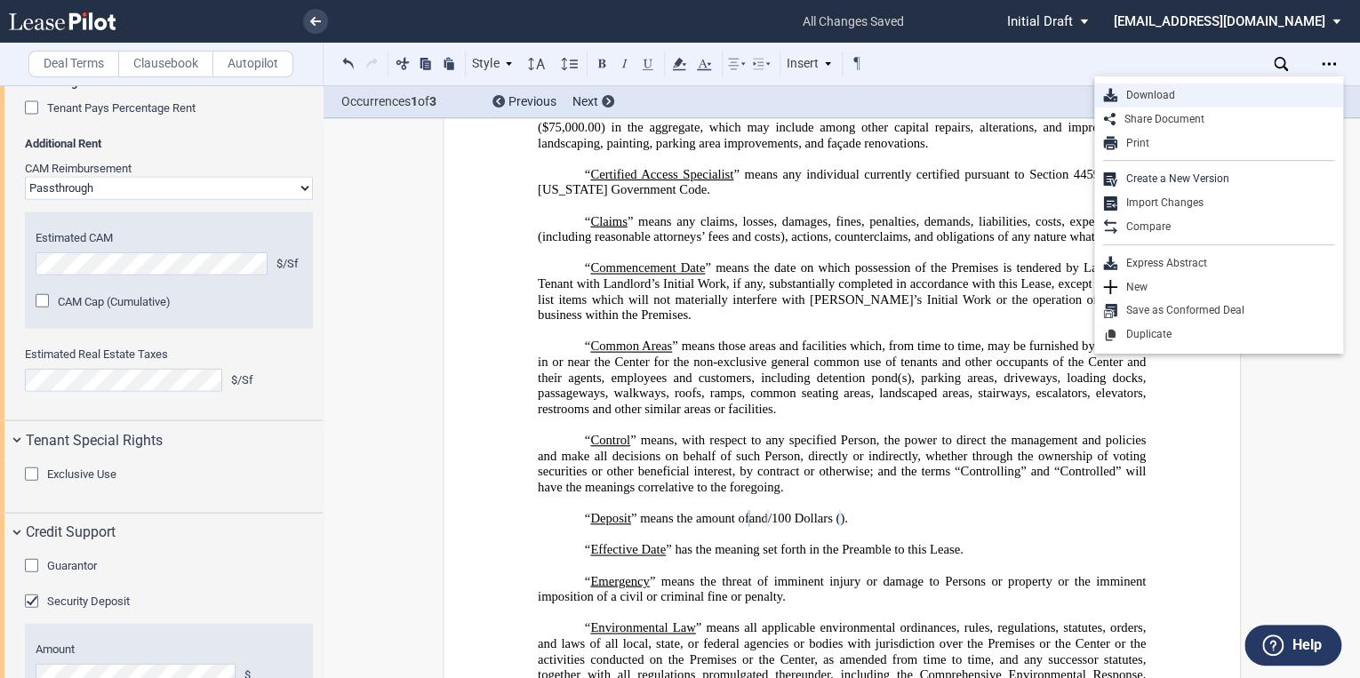
click at [1154, 97] on div "Download" at bounding box center [1225, 95] width 217 height 15
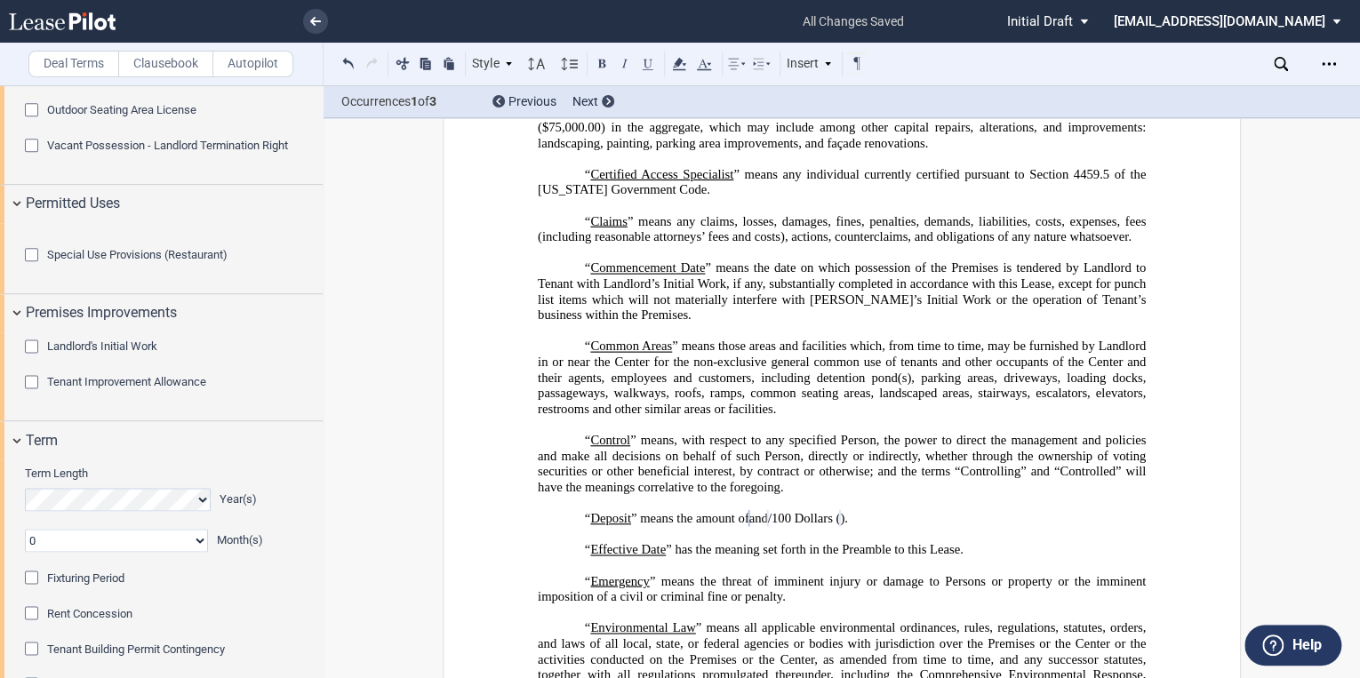
scroll to position [1034, 0]
click at [26, 267] on div "Special Use Provisions (Restaurant)" at bounding box center [34, 258] width 18 height 18
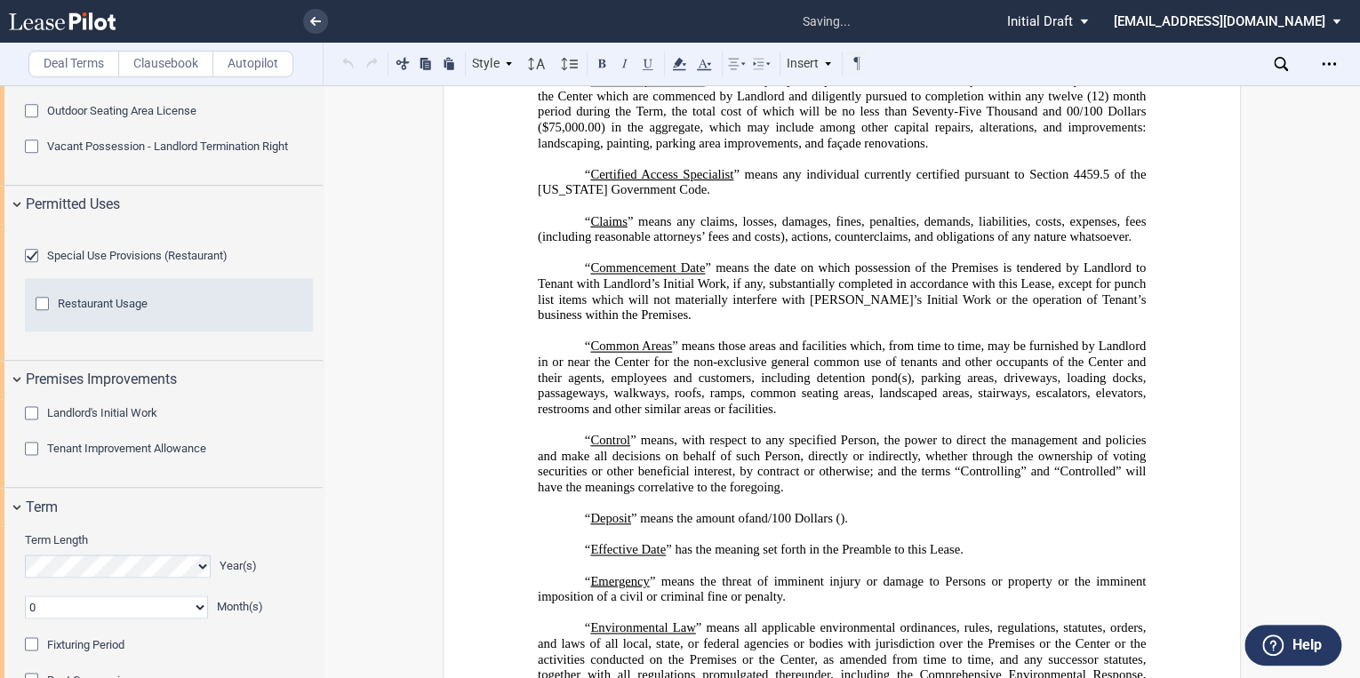
click at [42, 315] on div "Restaurant Usage" at bounding box center [45, 306] width 18 height 18
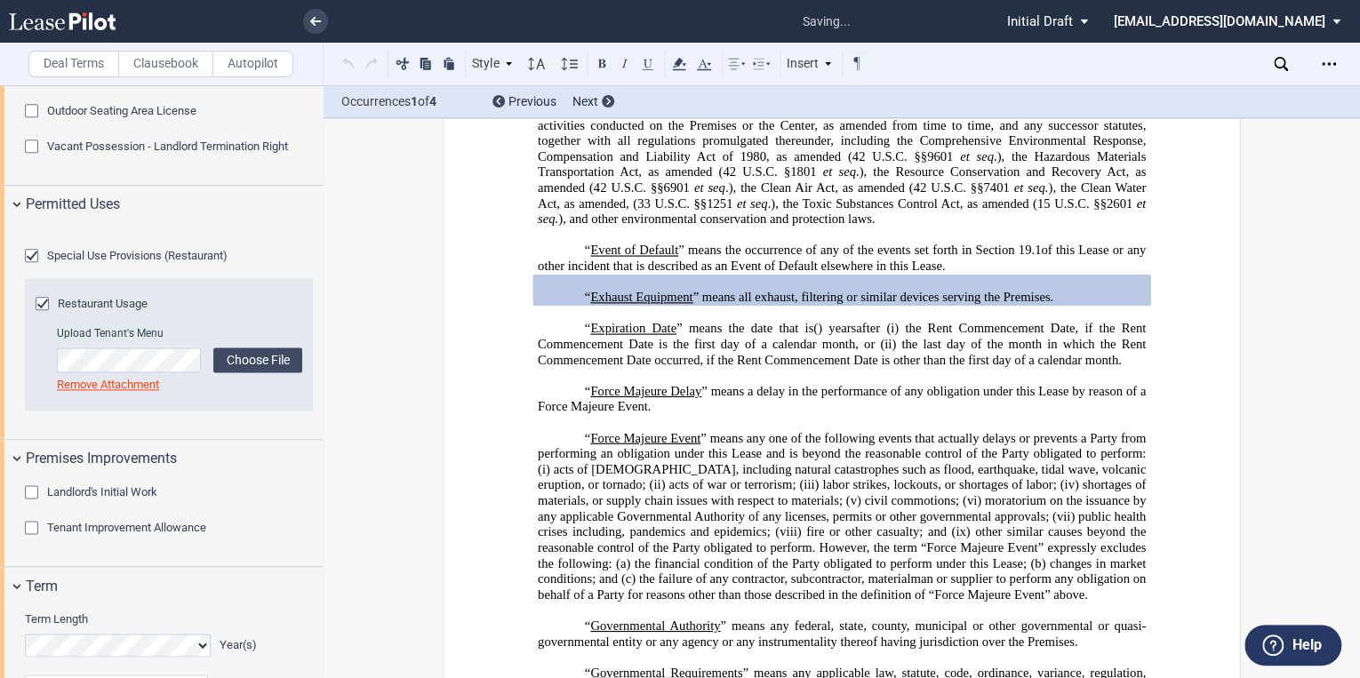
scroll to position [1918, 0]
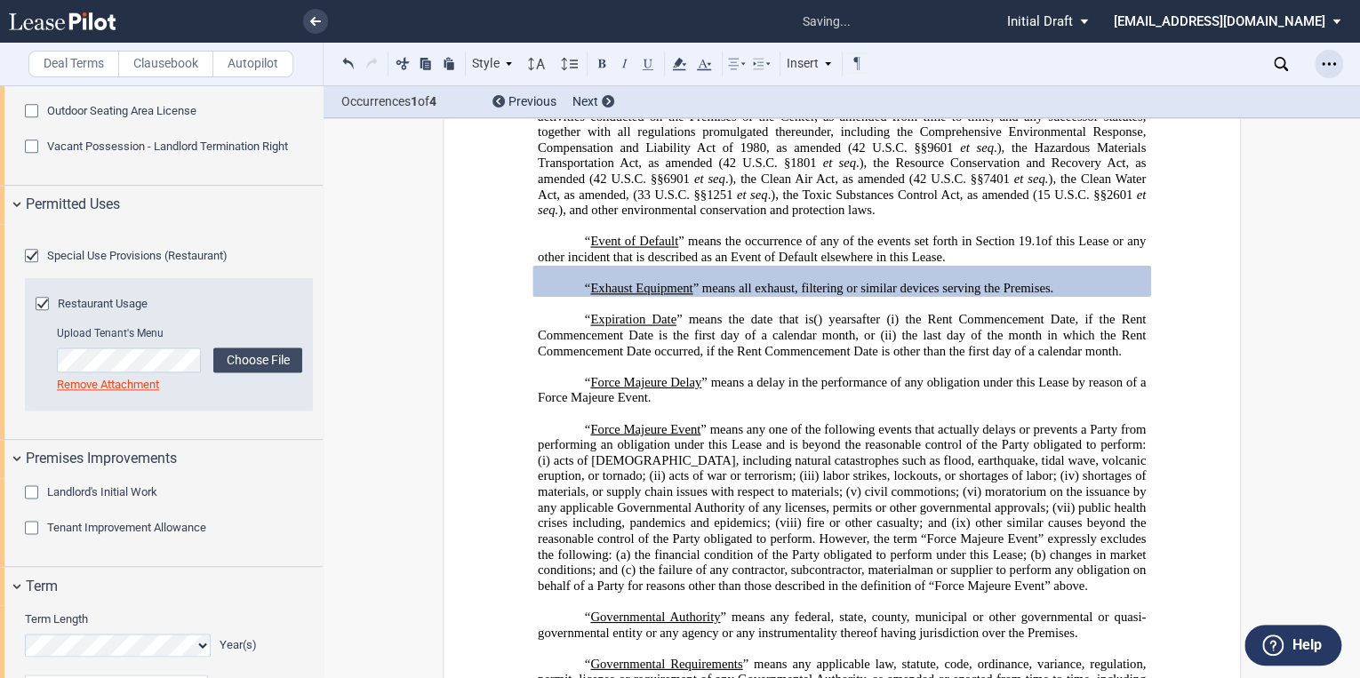
click at [1331, 61] on icon "Open Lease options menu" at bounding box center [1329, 64] width 14 height 14
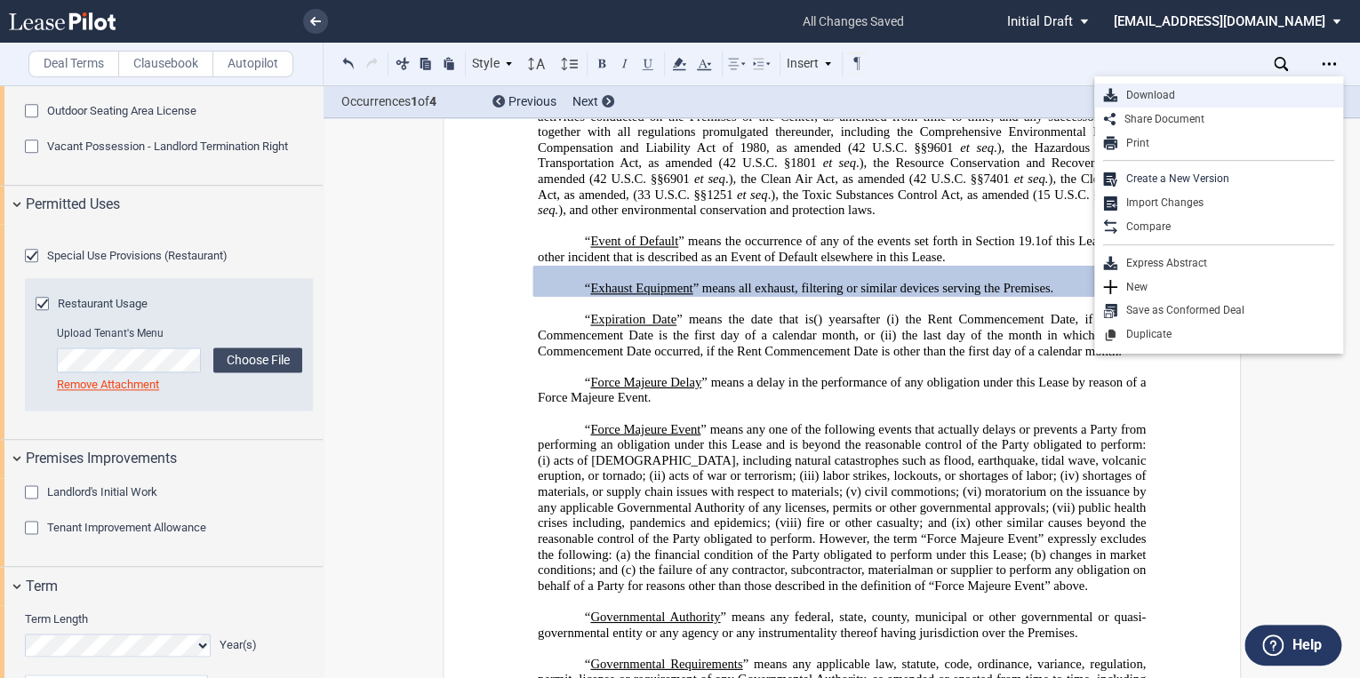
click at [1156, 97] on div "Download" at bounding box center [1225, 95] width 217 height 15
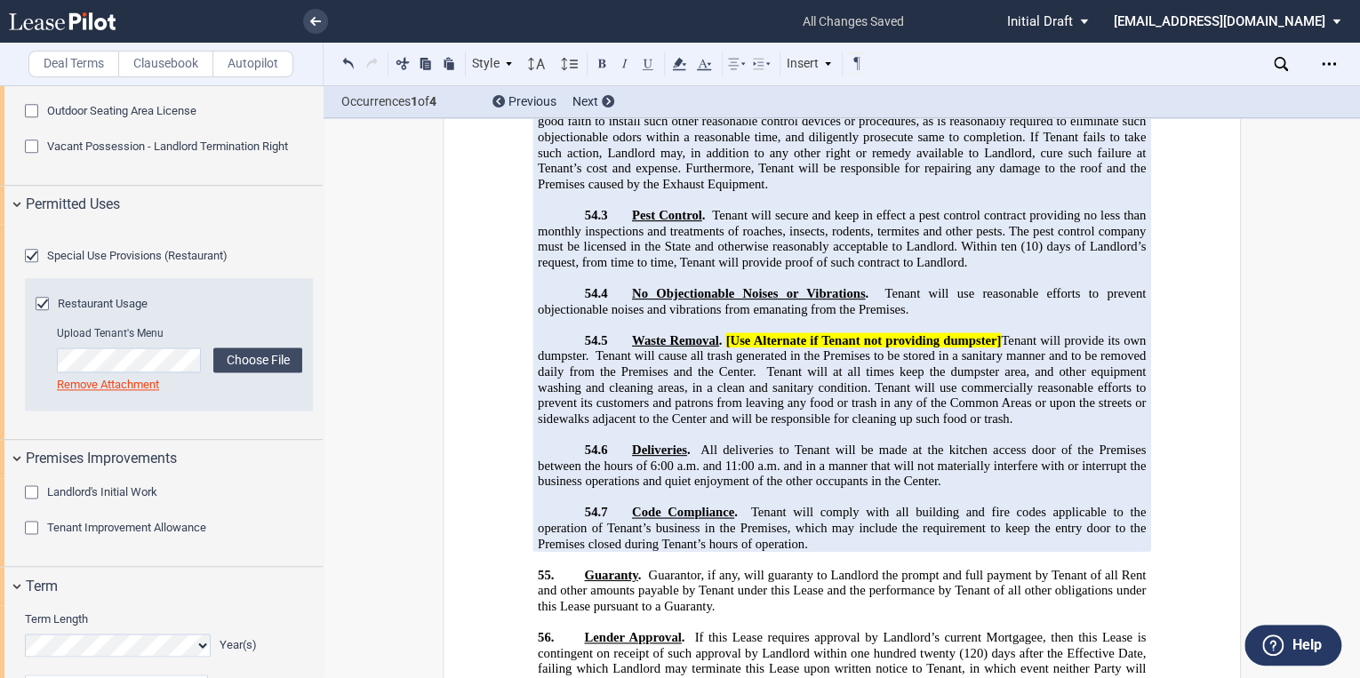
scroll to position [27870, 0]
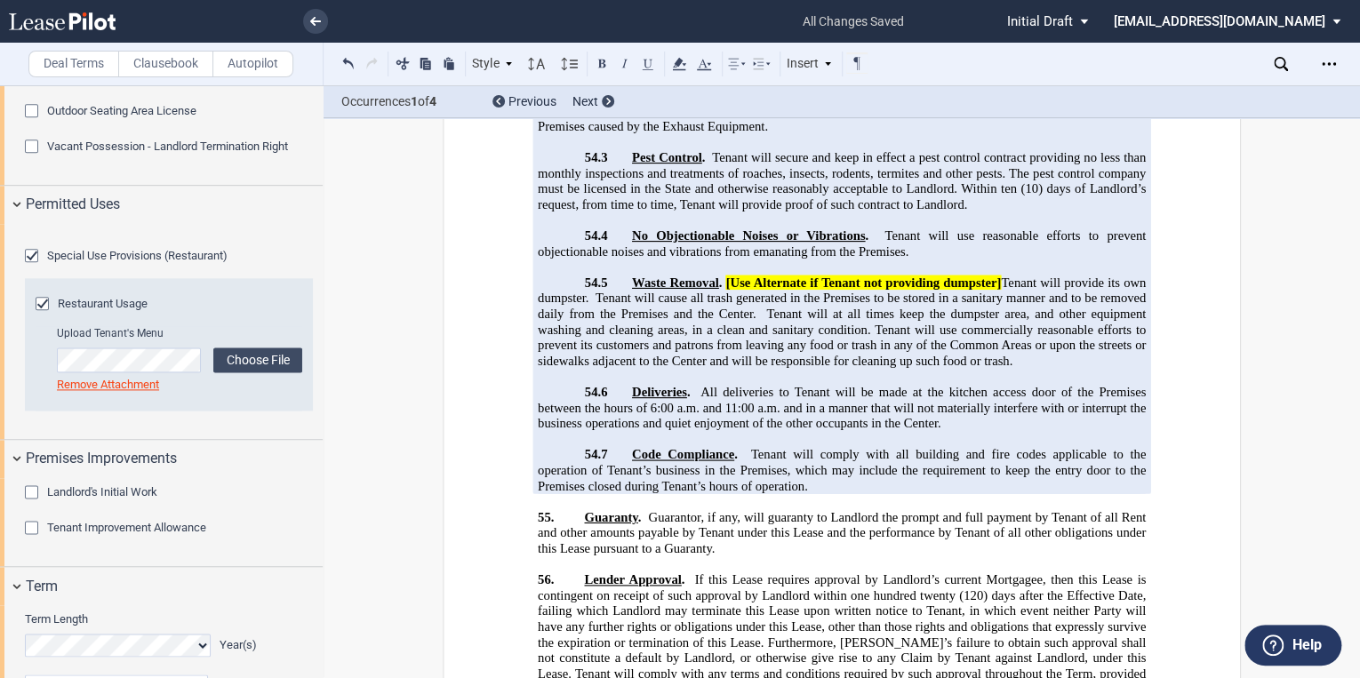
click at [584, 509] on span "Guaranty" at bounding box center [610, 516] width 53 height 15
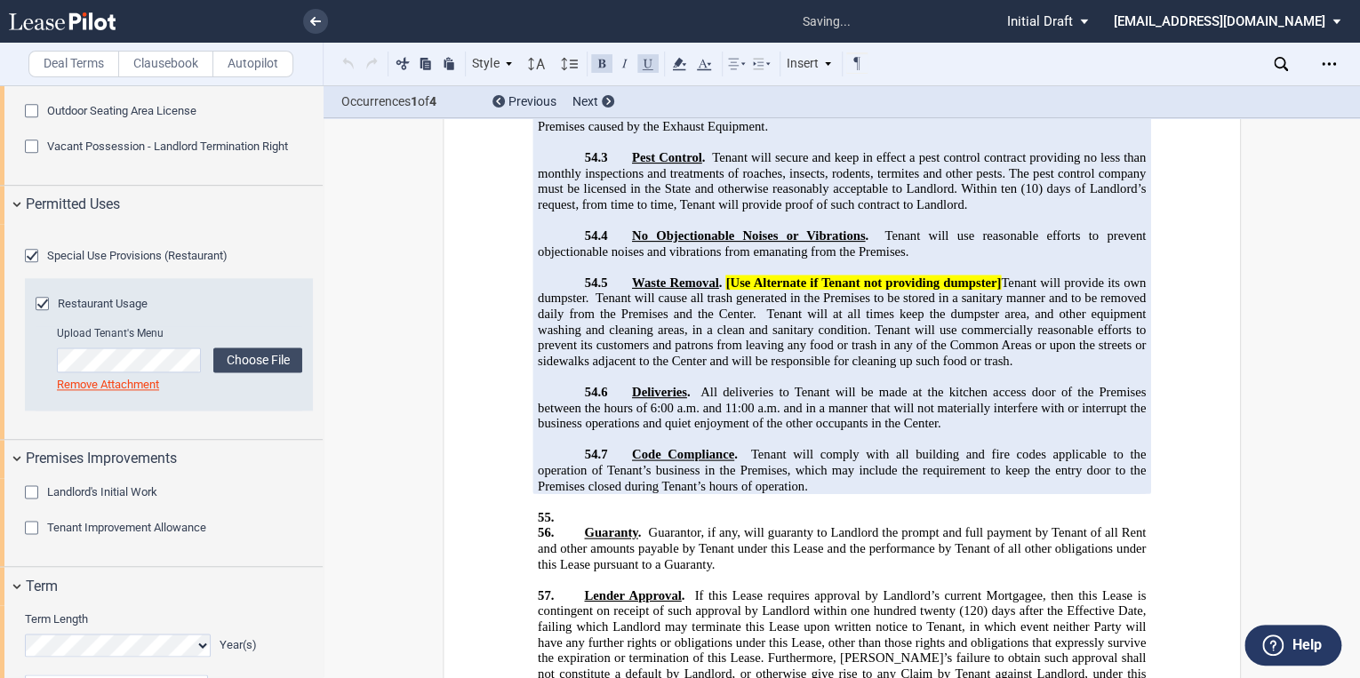
click at [590, 509] on p "55. ﻿" at bounding box center [842, 517] width 608 height 16
click at [166, 68] on label "Clausebook" at bounding box center [165, 64] width 95 height 27
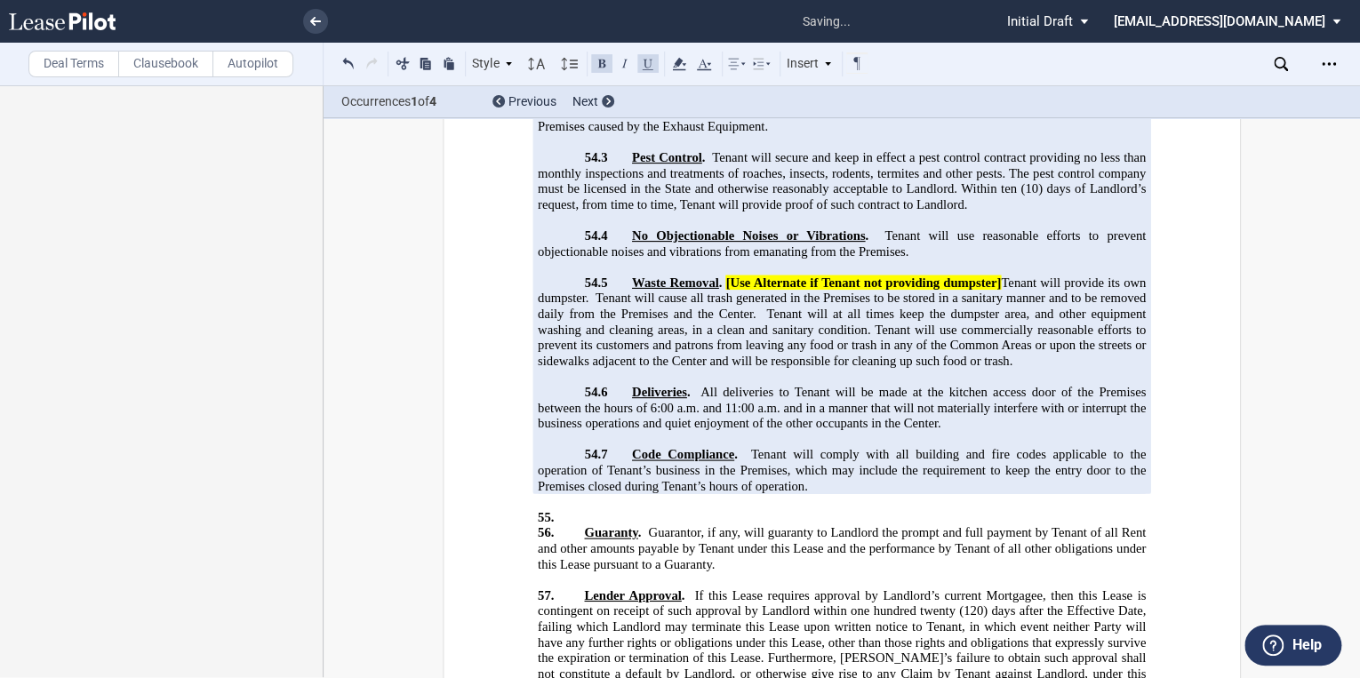
scroll to position [0, 0]
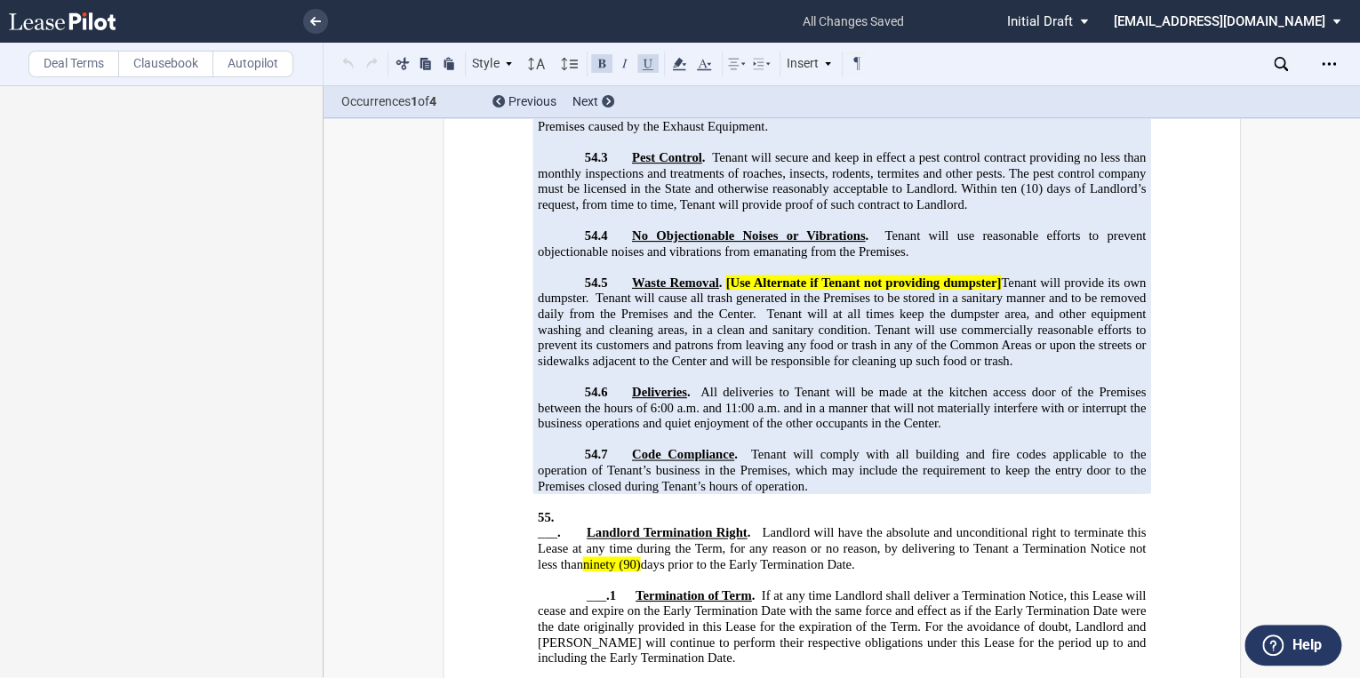
click at [587, 525] on span "Landlord Termination Right" at bounding box center [667, 532] width 161 height 15
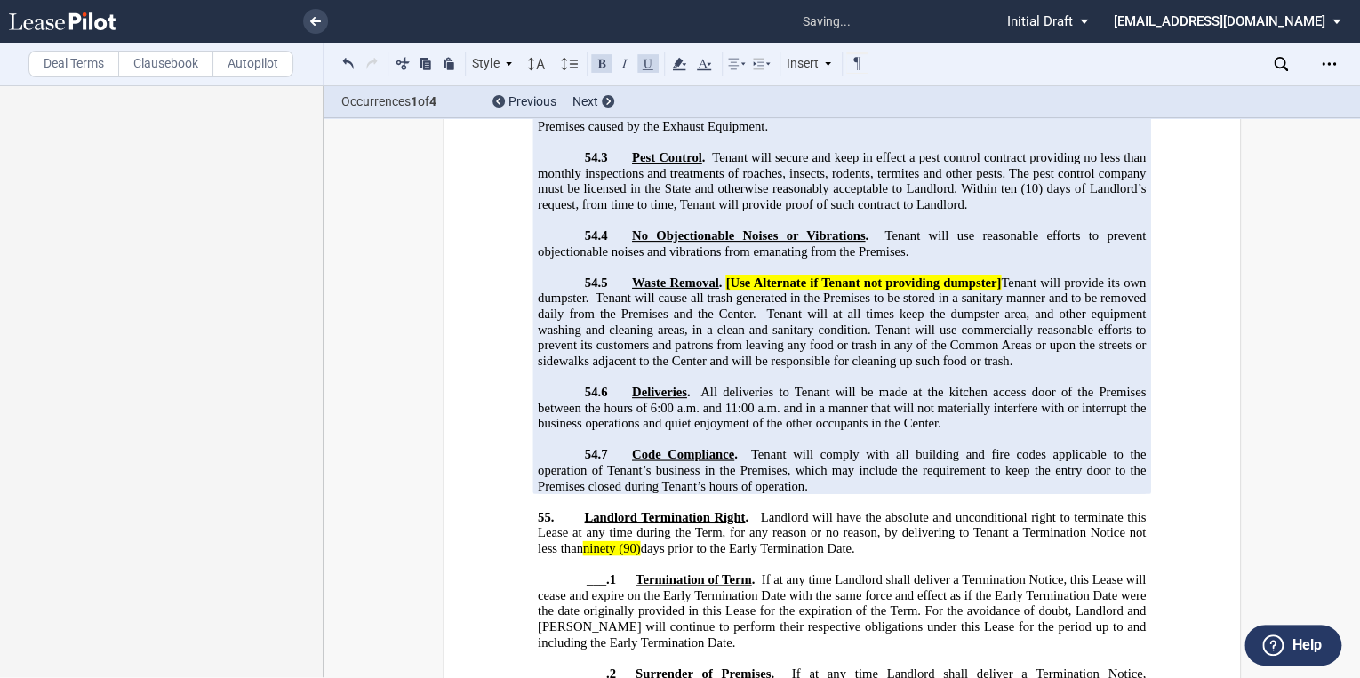
click at [599, 572] on span "___" at bounding box center [597, 579] width 20 height 15
click at [599, 666] on span "___" at bounding box center [597, 673] width 20 height 15
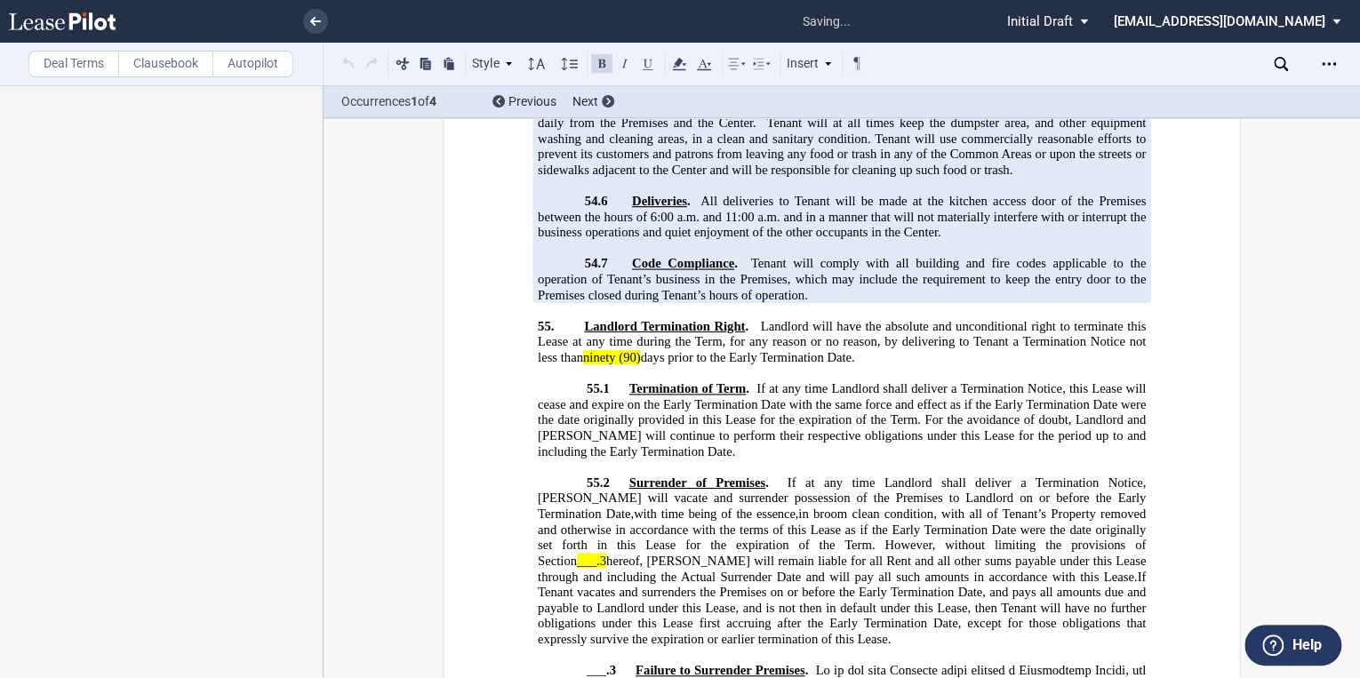
scroll to position [28084, 0]
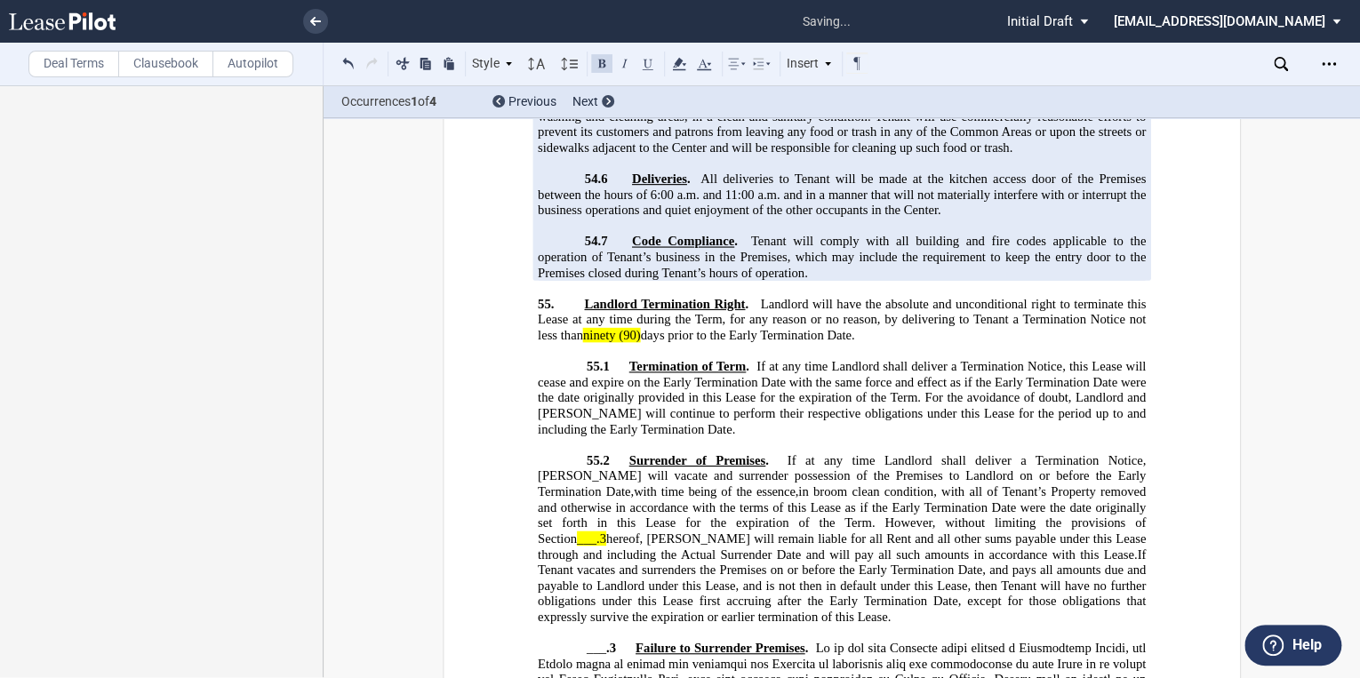
click at [599, 641] on span "___" at bounding box center [597, 648] width 20 height 15
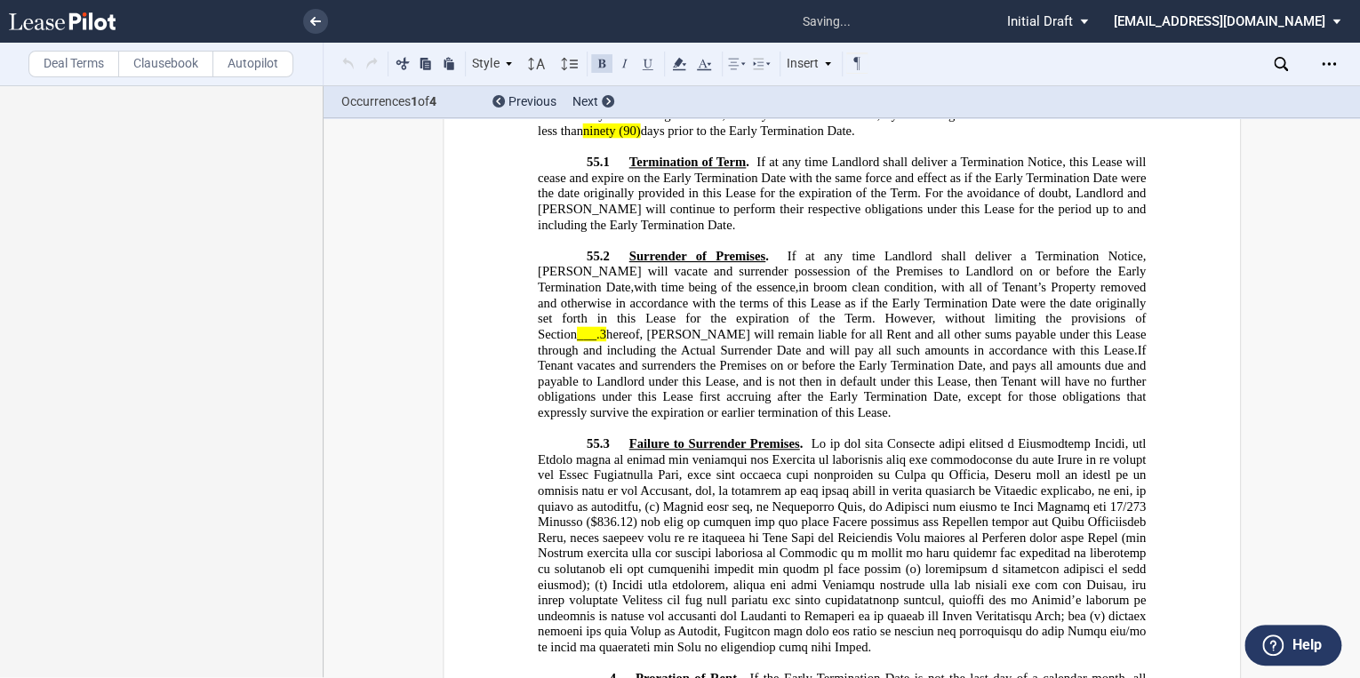
scroll to position [28297, 0]
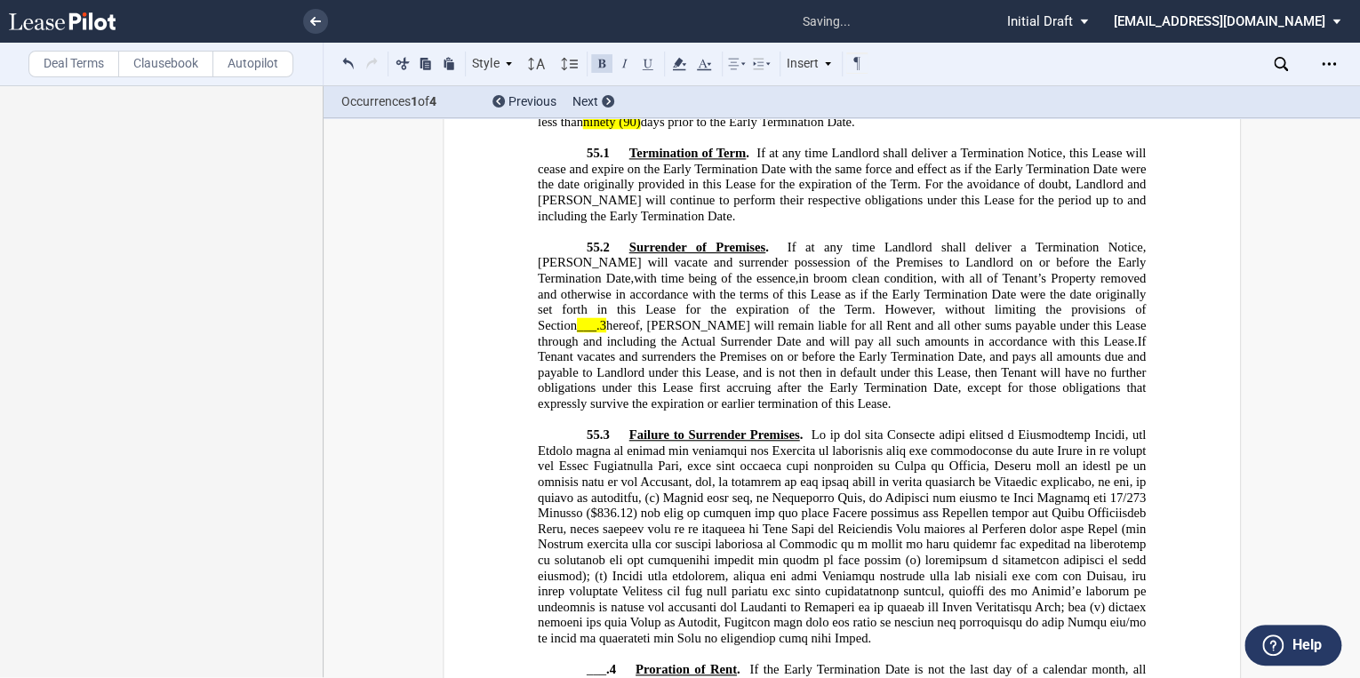
click at [599, 662] on span "___" at bounding box center [597, 669] width 20 height 15
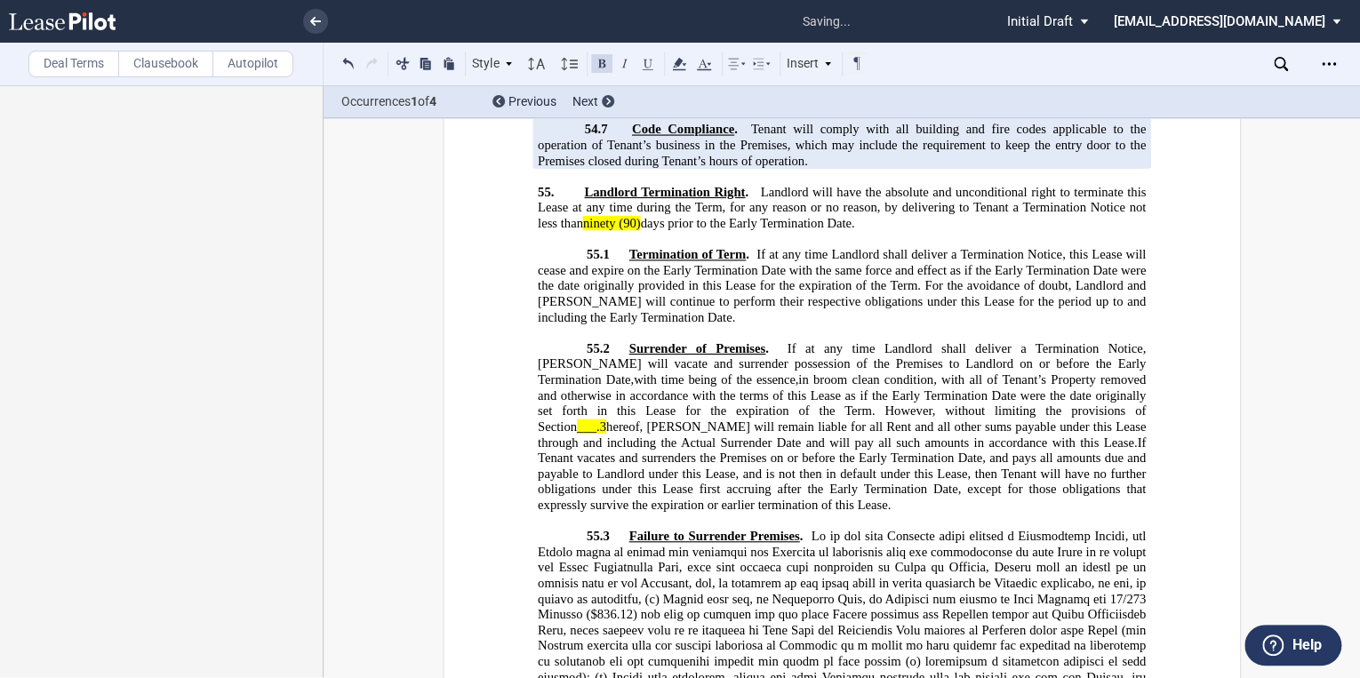
scroll to position [28084, 0]
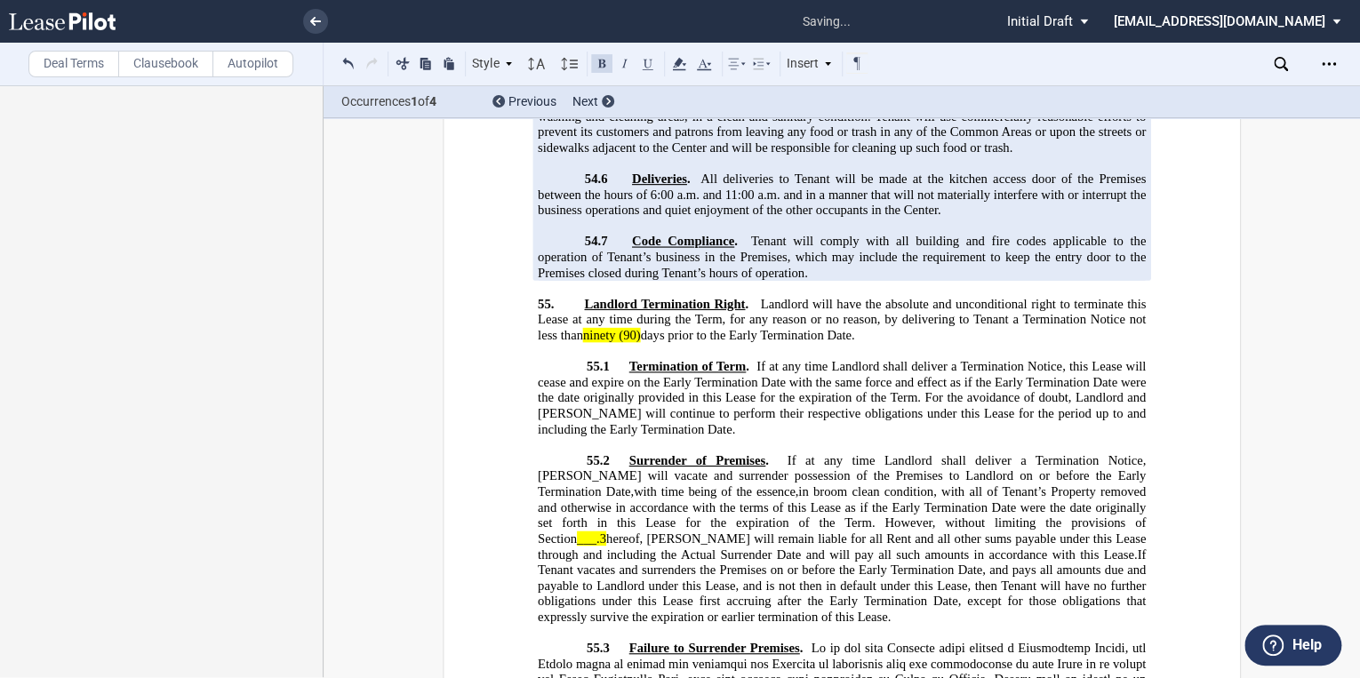
click at [606, 531] on span "___.3" at bounding box center [591, 538] width 29 height 15
click at [994, 531] on span "hereof, [PERSON_NAME] will remain liable for all Rent and all other sums payabl…" at bounding box center [843, 546] width 611 height 30
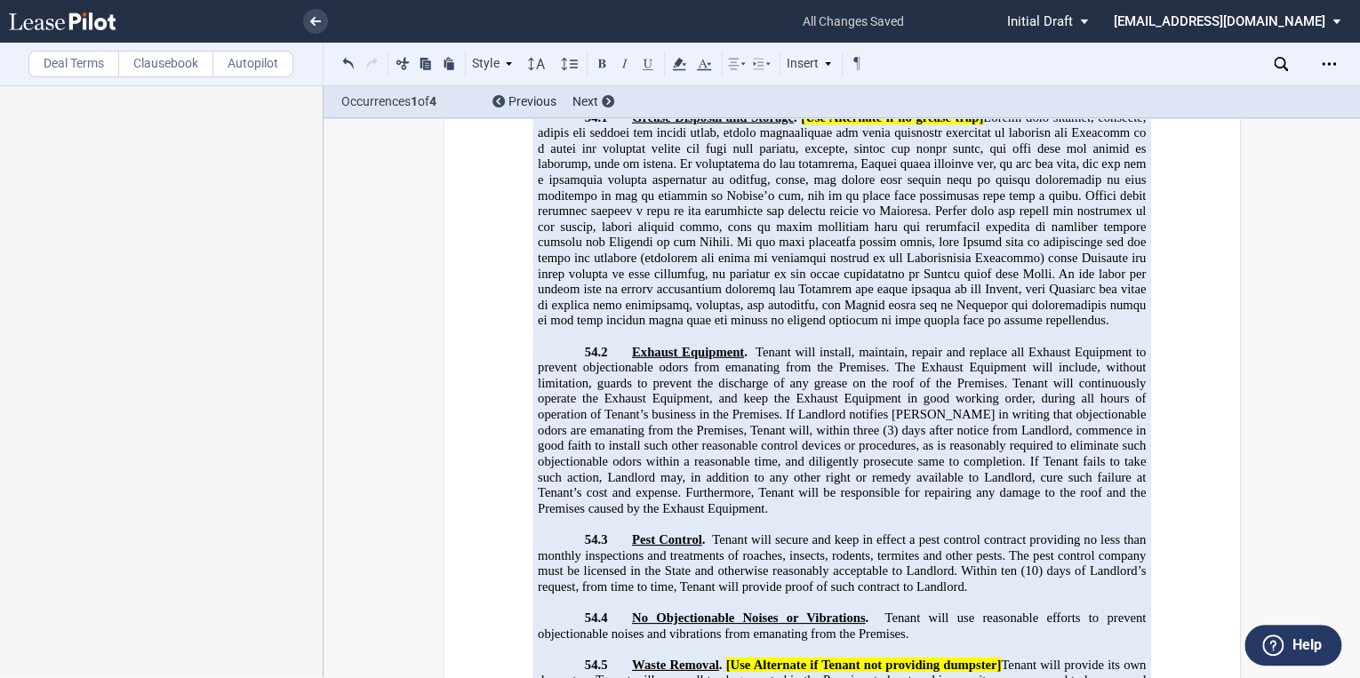
scroll to position [27662, 0]
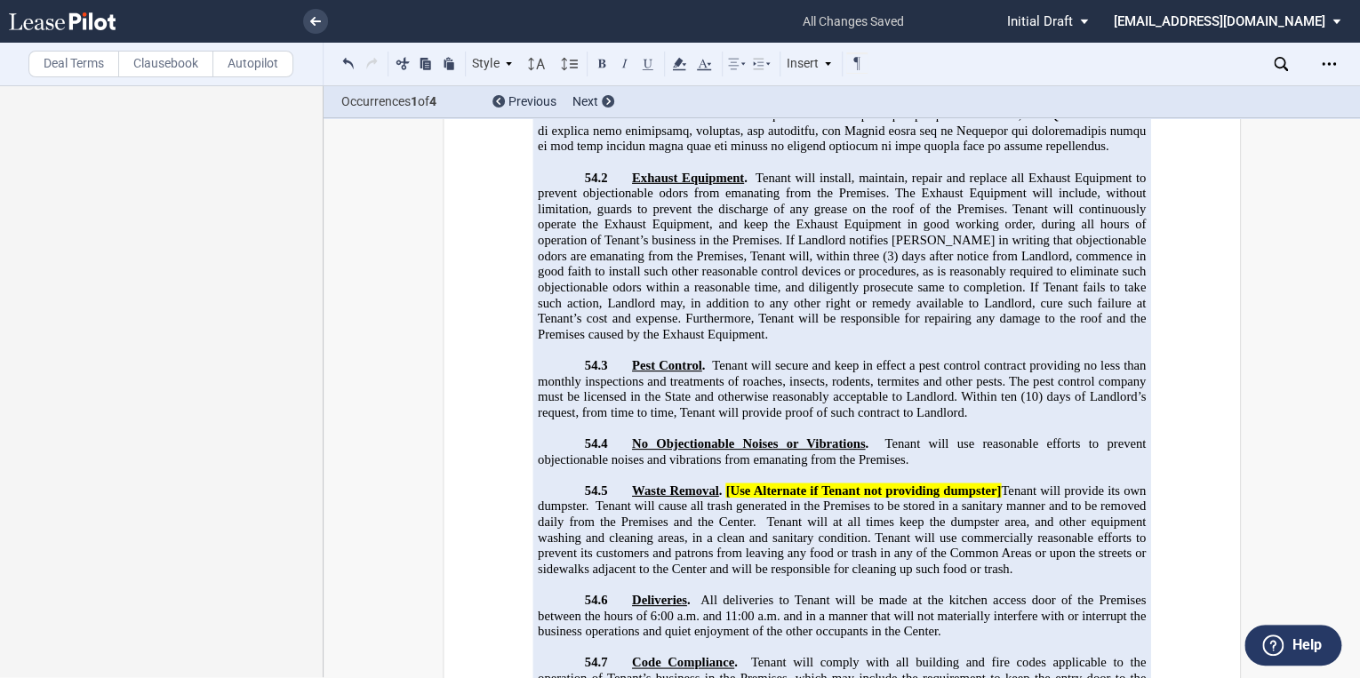
click at [51, 68] on label "Deal Terms" at bounding box center [73, 64] width 91 height 27
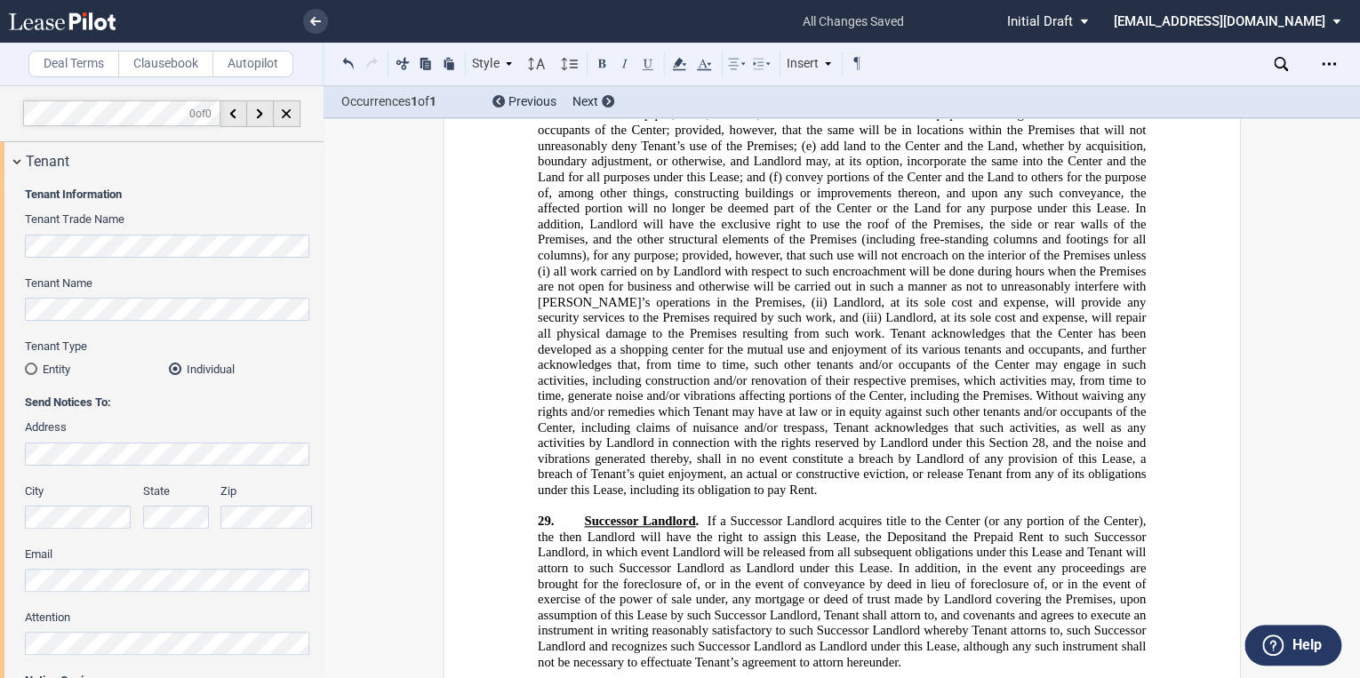
scroll to position [21333, 0]
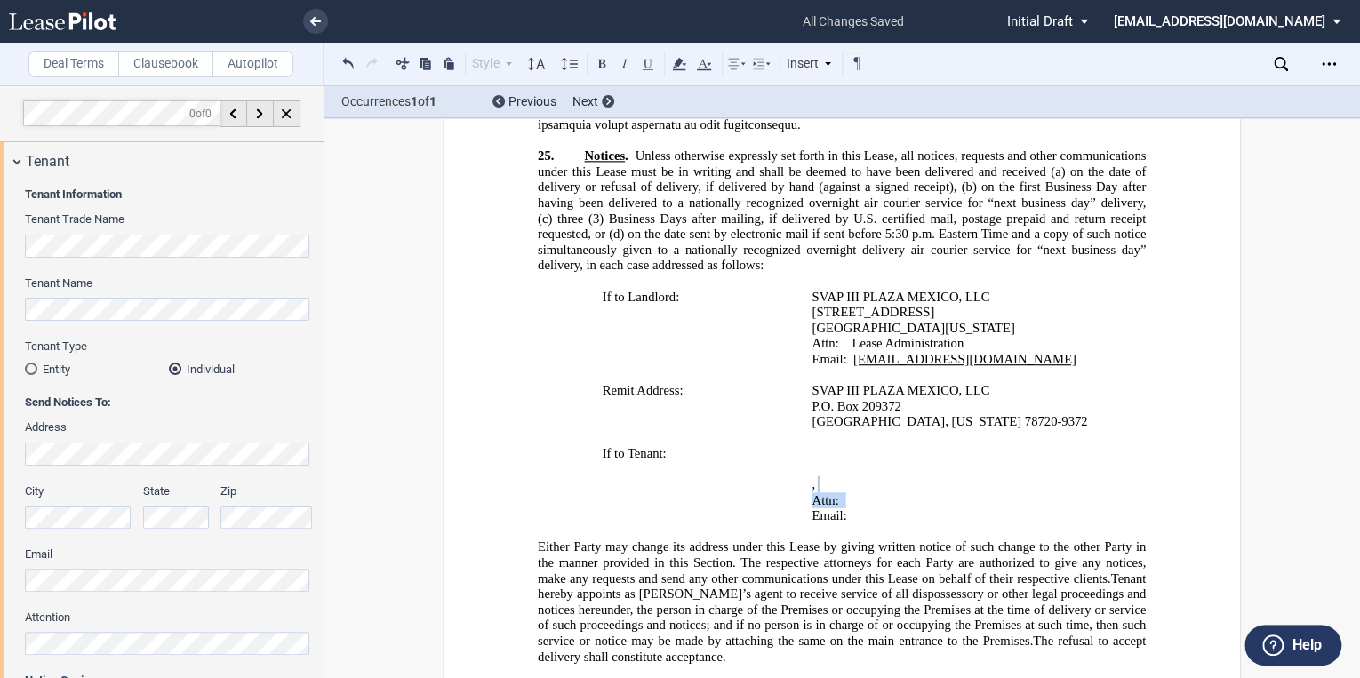
drag, startPoint x: 944, startPoint y: 356, endPoint x: 805, endPoint y: 356, distance: 138.7
click at [805, 445] on td "﻿ ﻿ ﻿ ﻿ ﻿ ﻿ , ﻿ ﻿ ﻿ ﻿ Attn: ﻿ ﻿ Email: ﻿ ﻿ ﻿" at bounding box center [961, 492] width 314 height 94
click at [410, 64] on button at bounding box center [402, 62] width 21 height 21
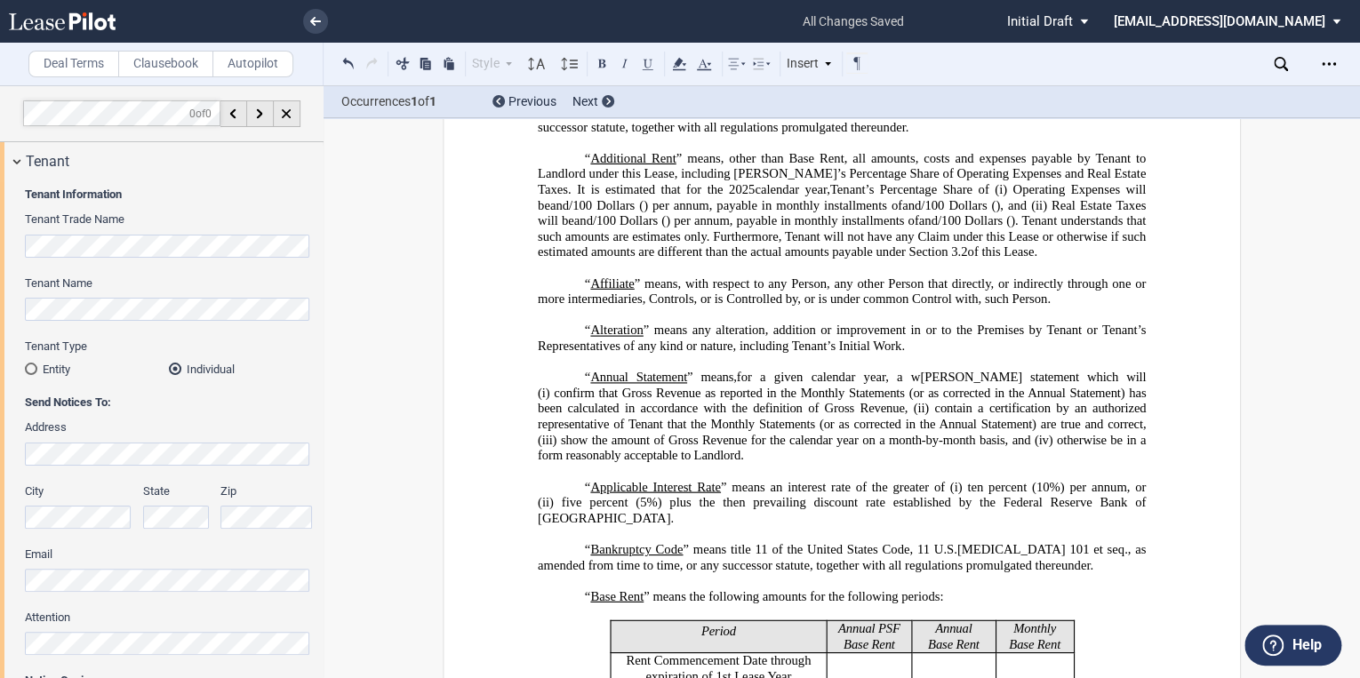
scroll to position [0, 0]
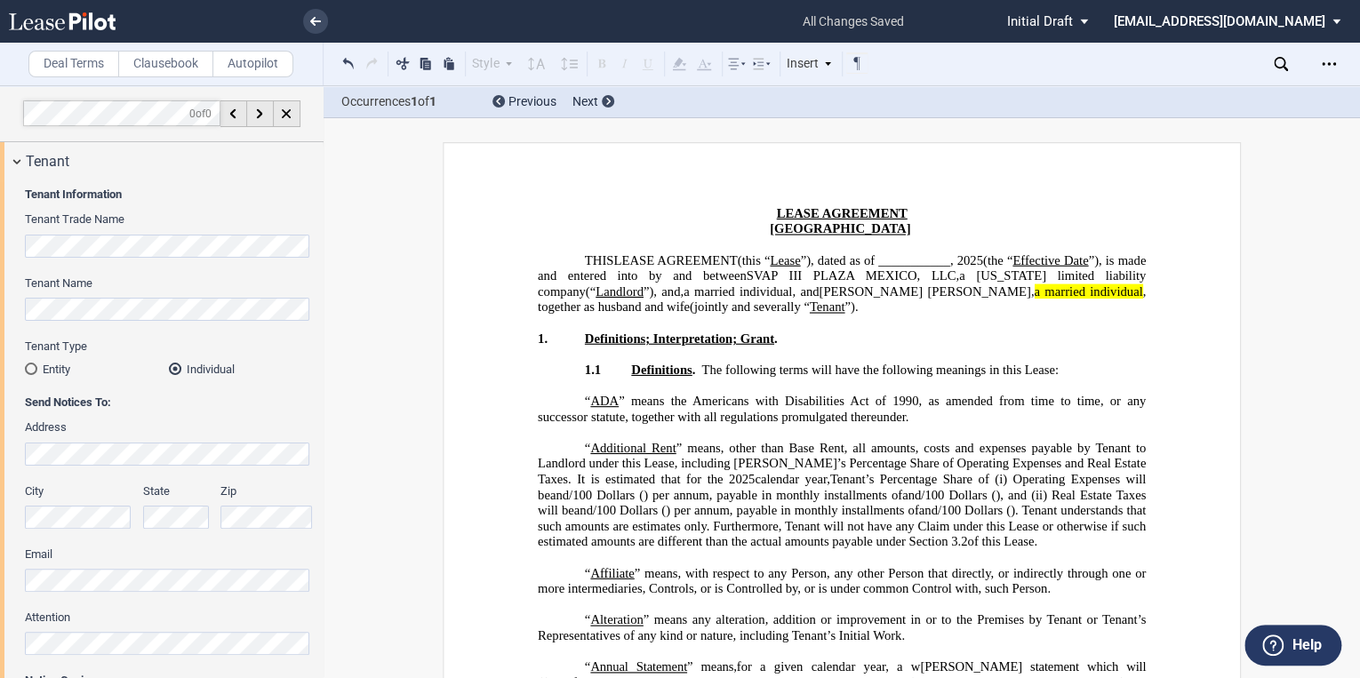
click at [10, 309] on div "Tenant Information Tenant Trade Name Tenant Name Tenant Type Entity Individual …" at bounding box center [161, 529] width 323 height 699
drag, startPoint x: 571, startPoint y: 306, endPoint x: 1051, endPoint y: 294, distance: 479.2
click at [1051, 294] on span "[PERSON_NAME] [PERSON_NAME], a married individual , together as husband and wife" at bounding box center [843, 299] width 611 height 30
click at [398, 64] on button at bounding box center [402, 62] width 21 height 21
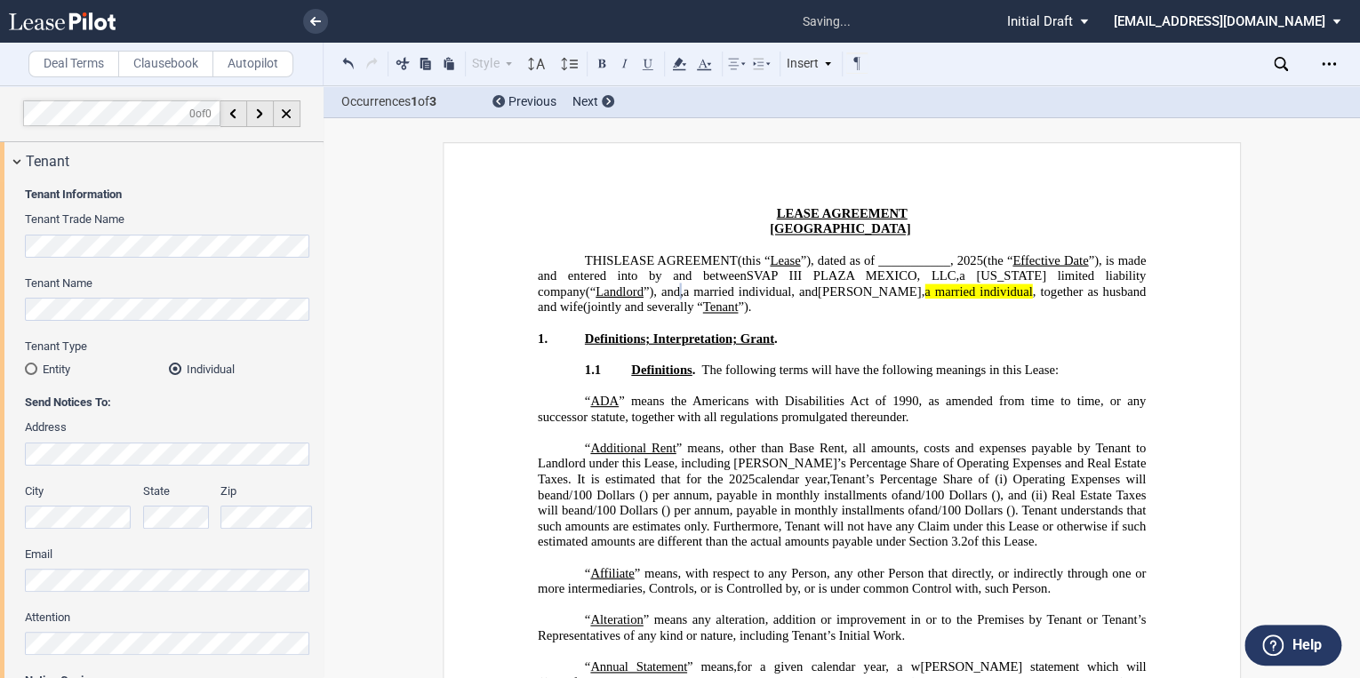
click at [1030, 290] on span "[PERSON_NAME], a married individual , together as husband and wife" at bounding box center [843, 299] width 611 height 30
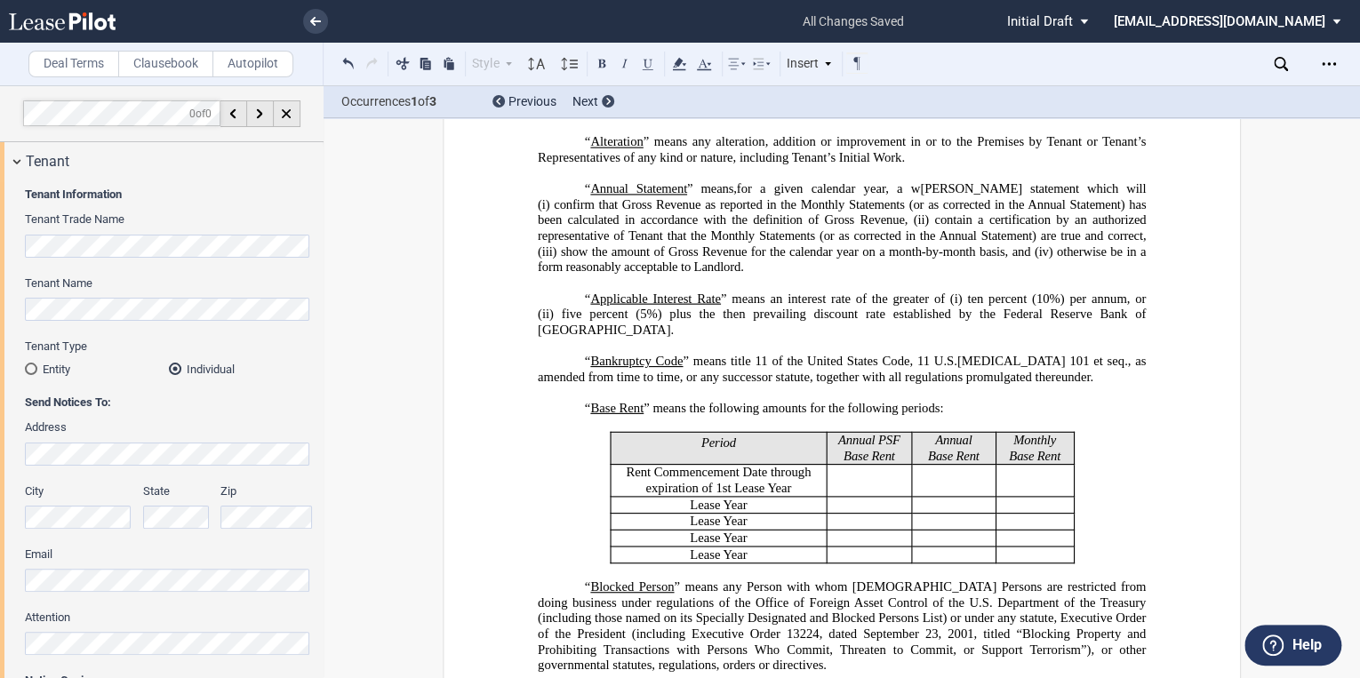
scroll to position [498, 0]
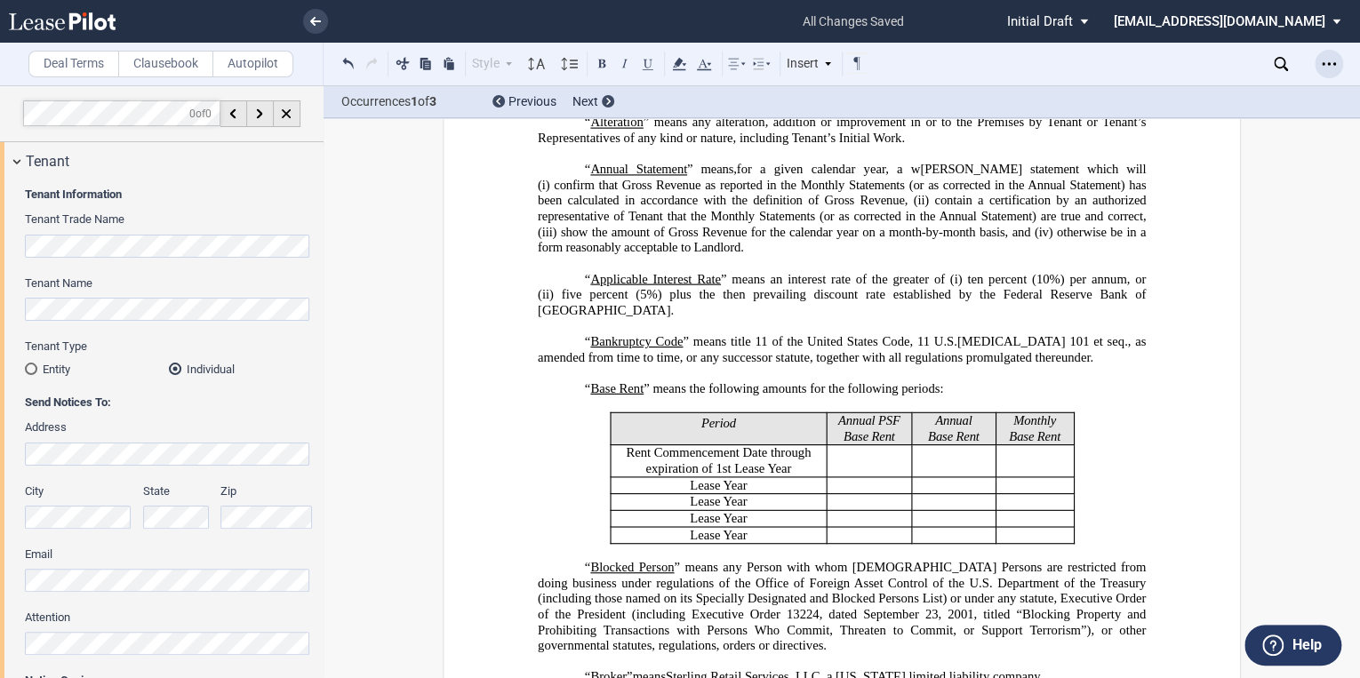
click at [1333, 60] on icon "Open Lease options menu" at bounding box center [1329, 64] width 14 height 14
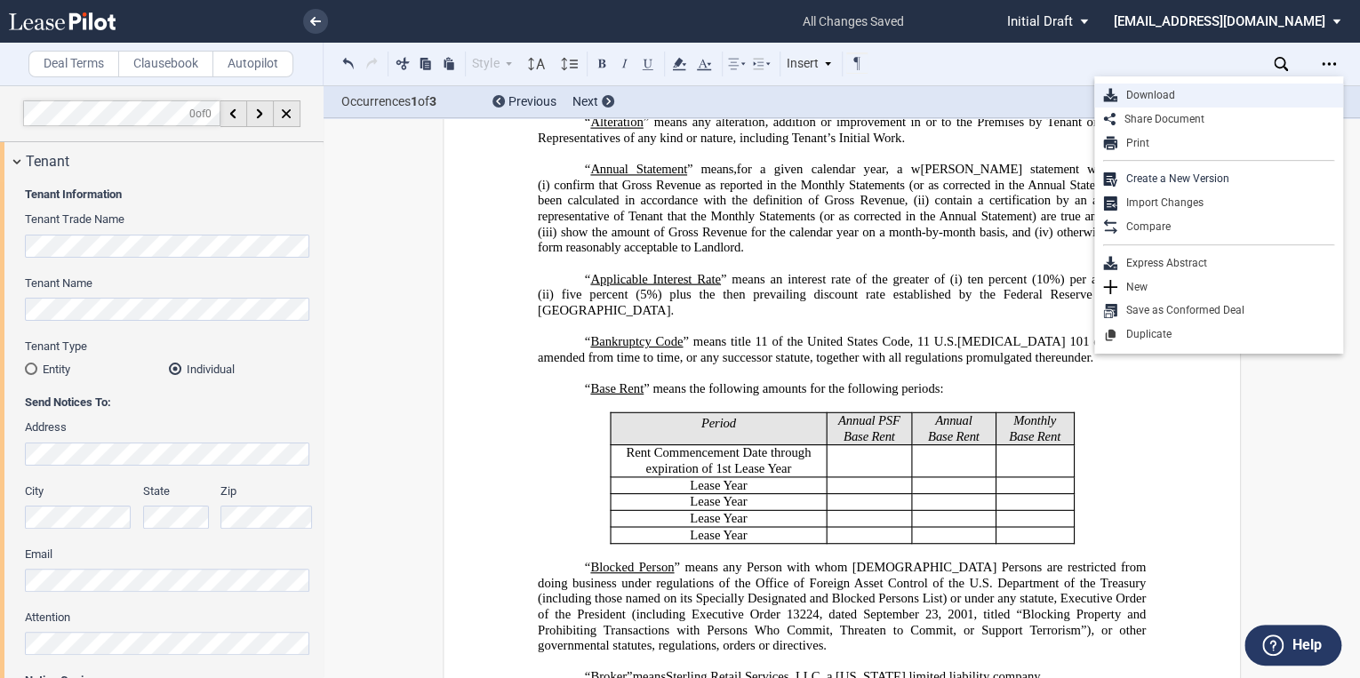
click at [1165, 102] on div "Download" at bounding box center [1225, 95] width 217 height 15
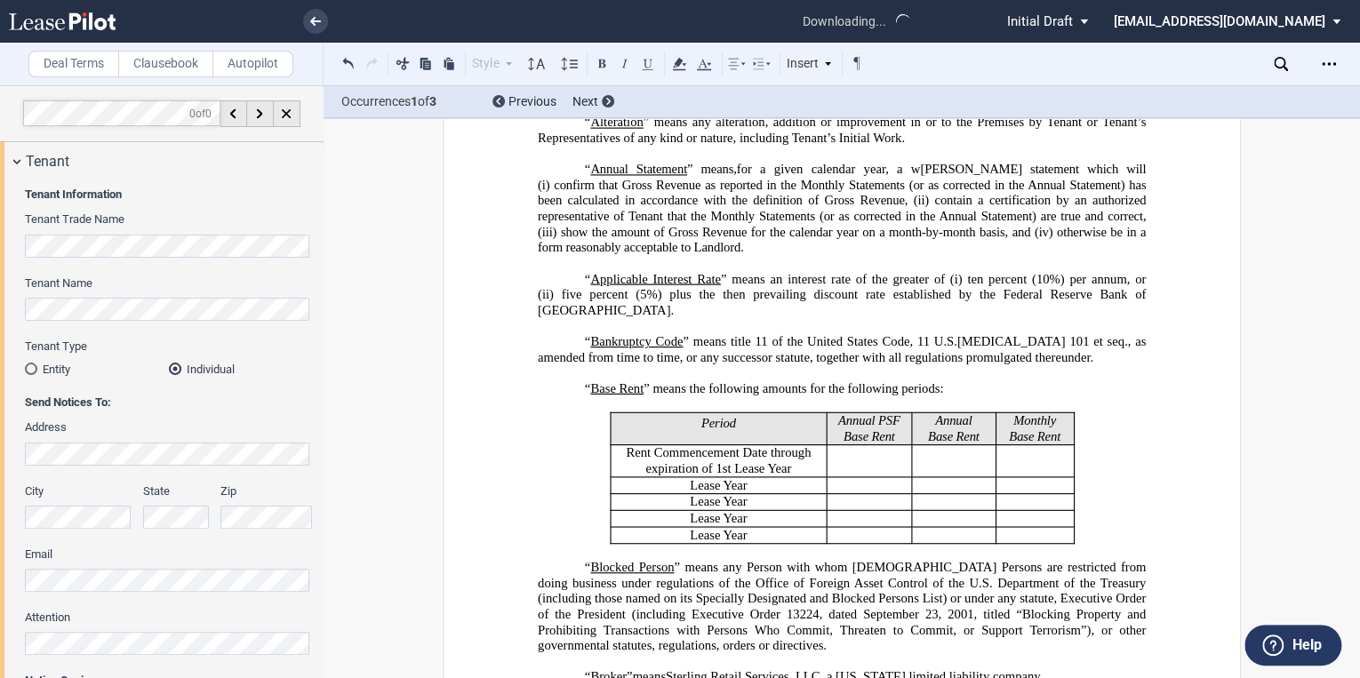
click at [1163, 99] on div "Occurrences 1 of 3 Previous Next" at bounding box center [842, 102] width 1036 height 32
